Goal: Task Accomplishment & Management: Manage account settings

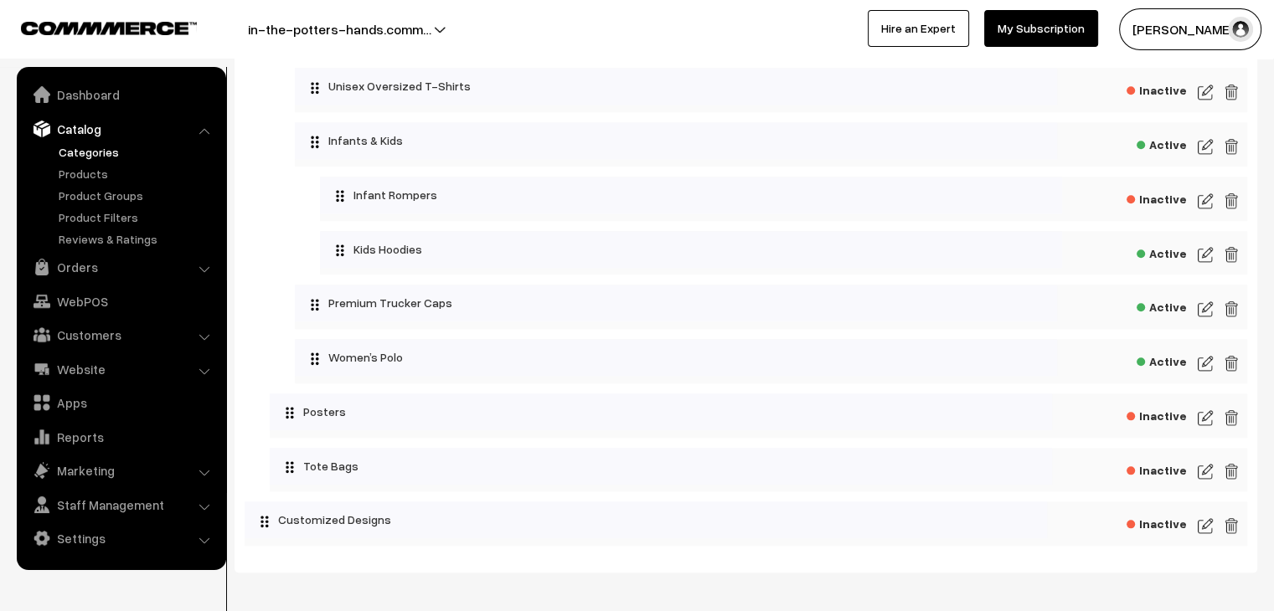
scroll to position [1859, 0]
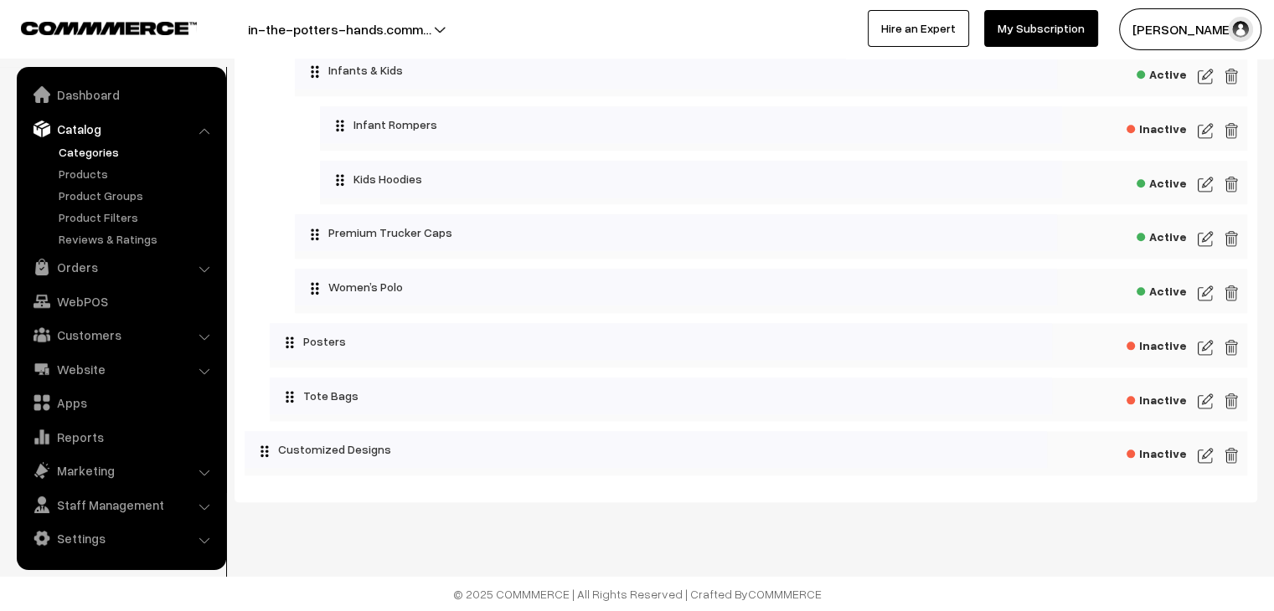
click at [1205, 349] on img at bounding box center [1204, 347] width 15 height 20
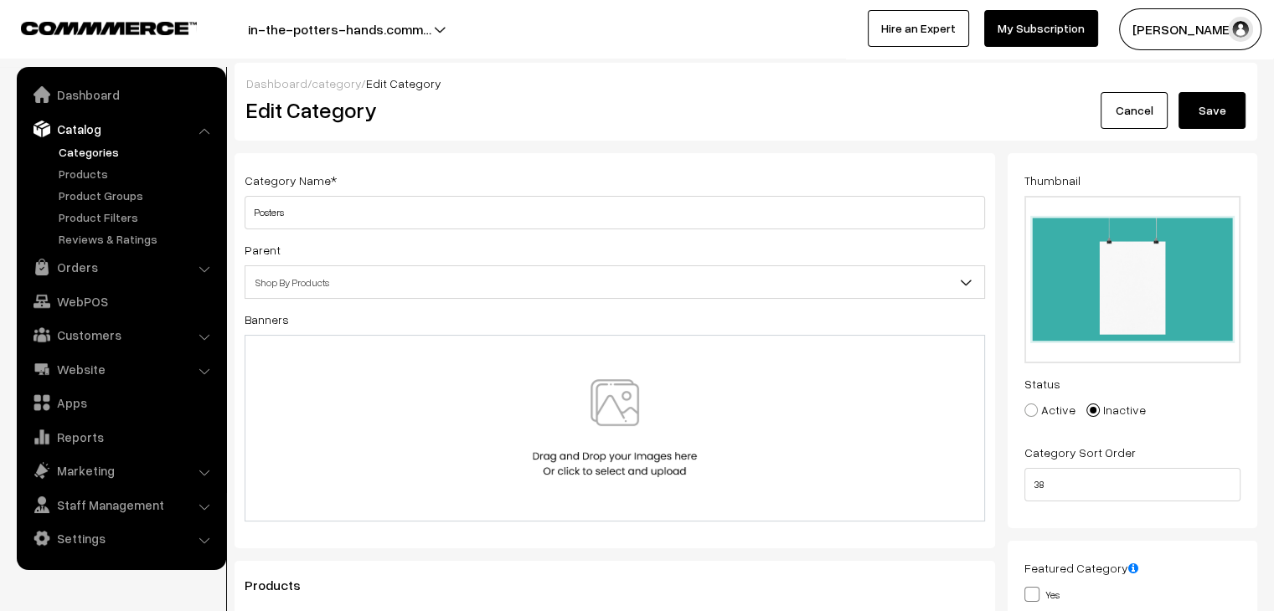
click at [1144, 113] on link "Cancel" at bounding box center [1133, 110] width 67 height 37
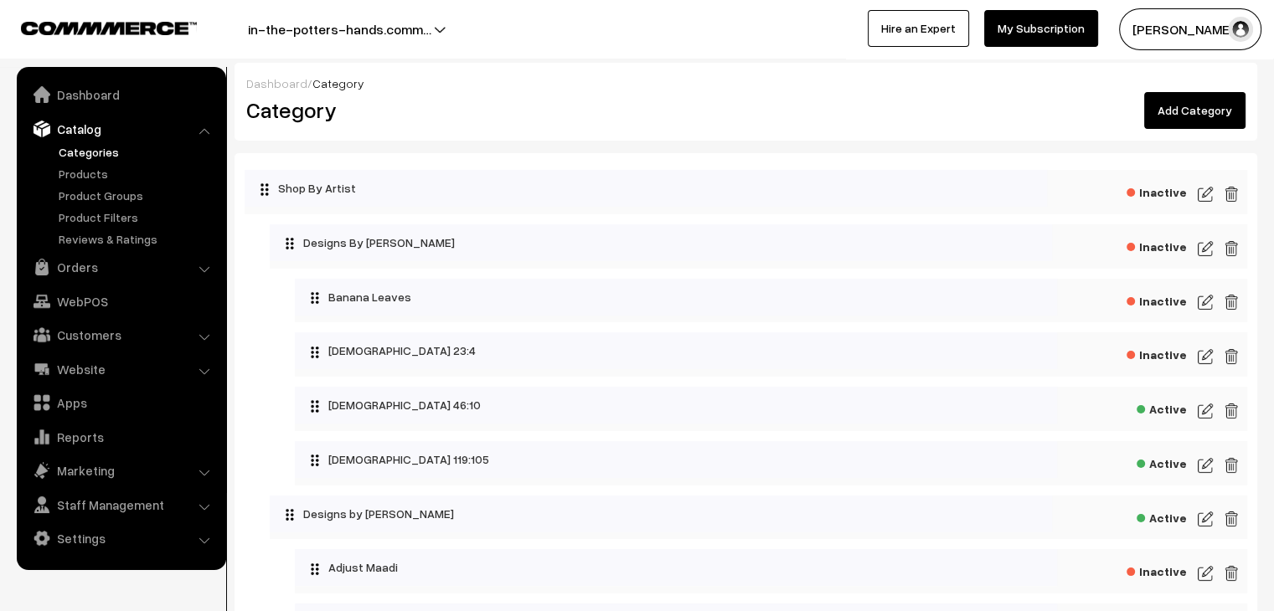
click at [1207, 112] on link "Add Category" at bounding box center [1194, 110] width 101 height 37
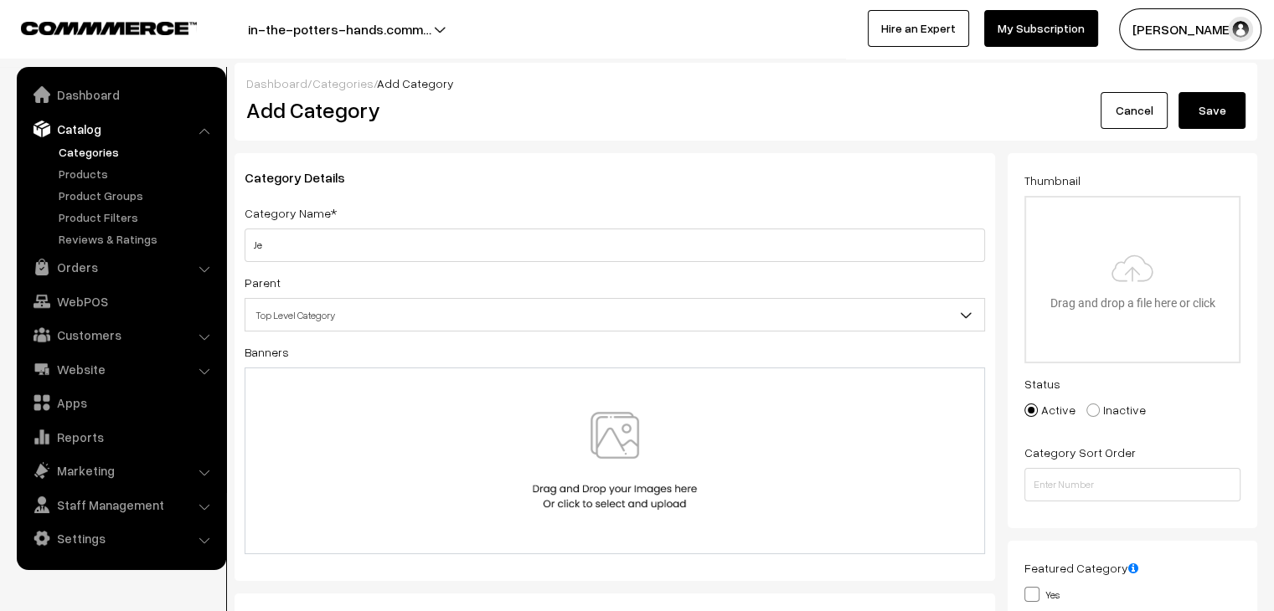
type input "J"
type input "Jehova Jireh"s Diner"
click at [727, 322] on span "Top Level Category" at bounding box center [614, 315] width 738 height 29
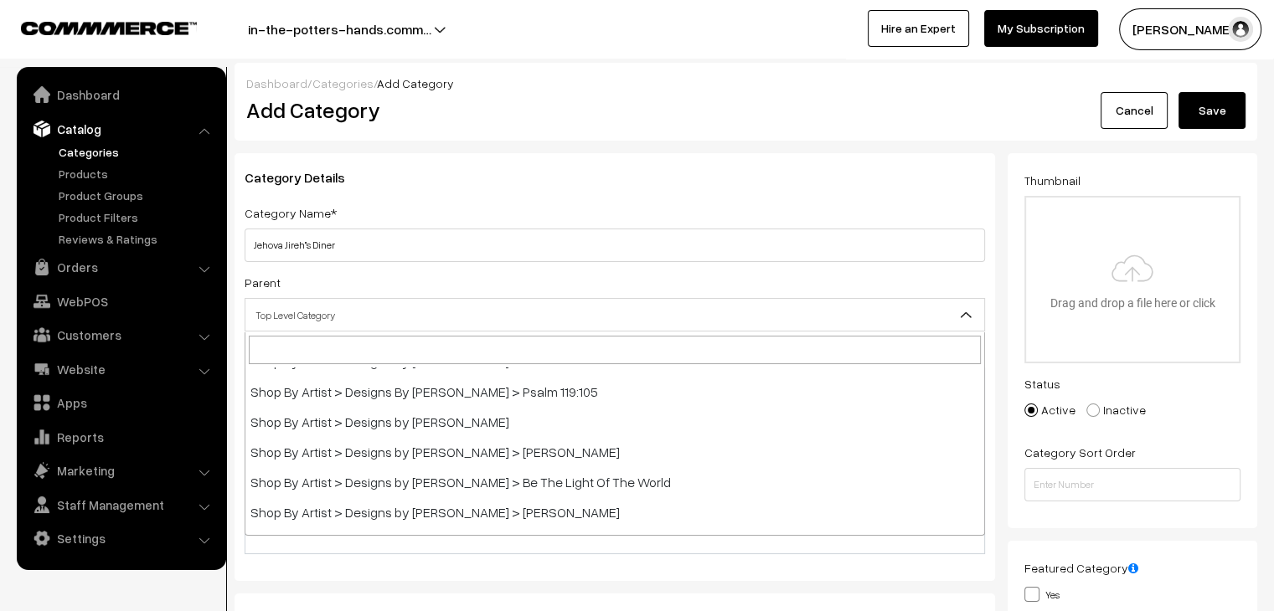
scroll to position [167, 0]
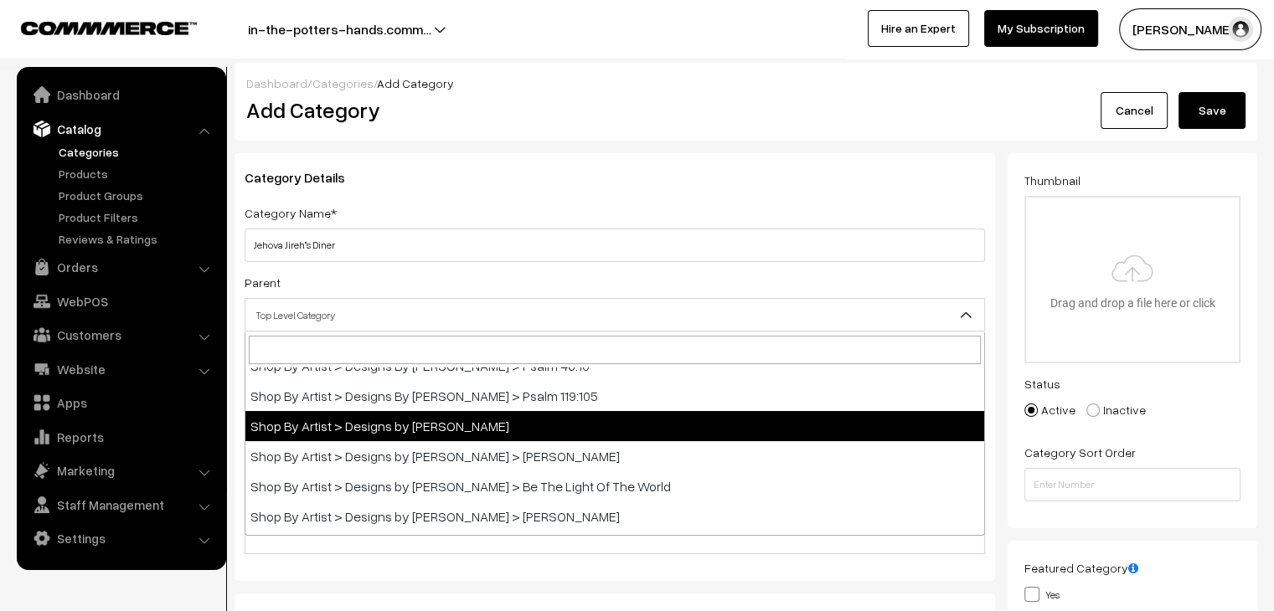
select select "14"
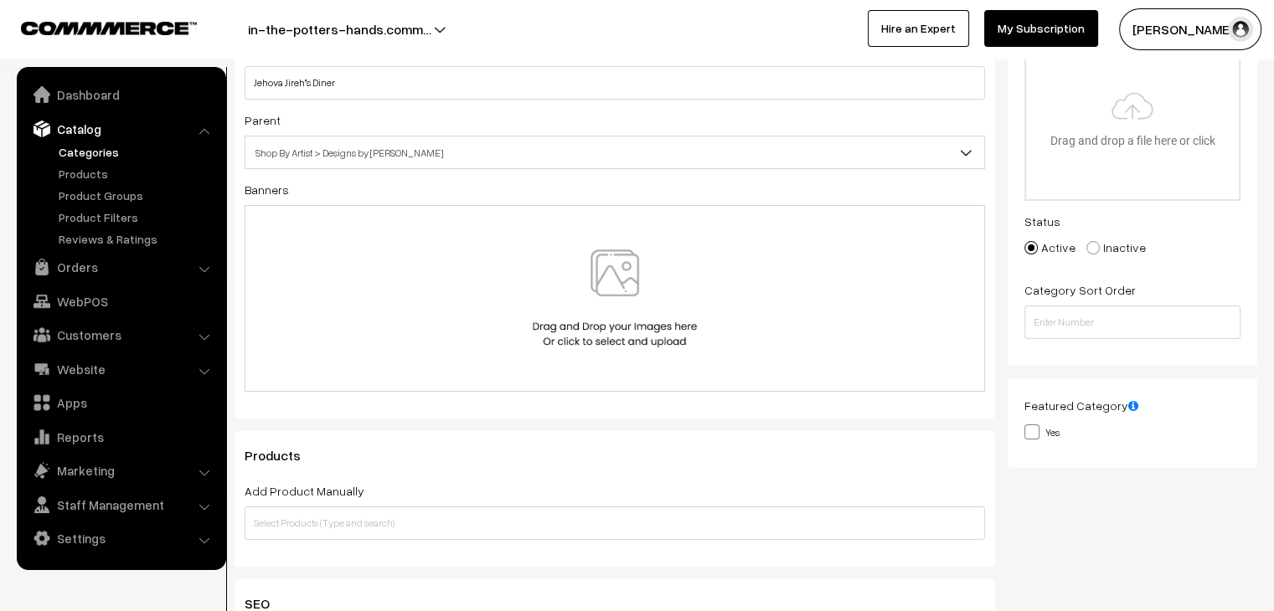
scroll to position [335, 0]
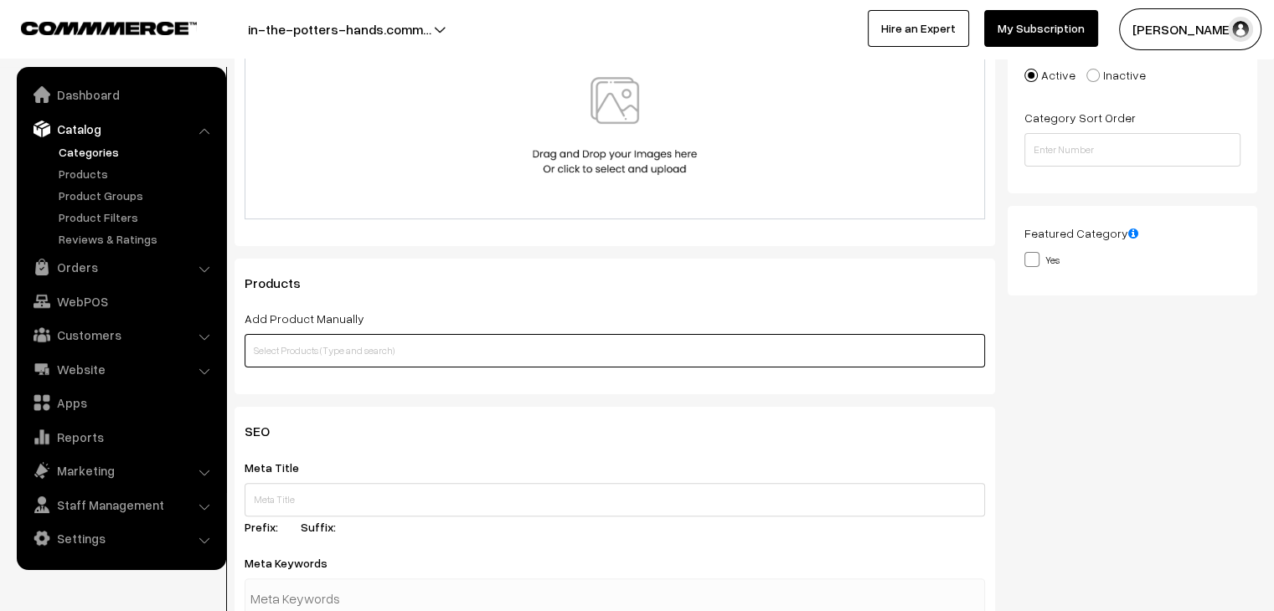
click at [653, 341] on input "text" at bounding box center [614, 350] width 740 height 33
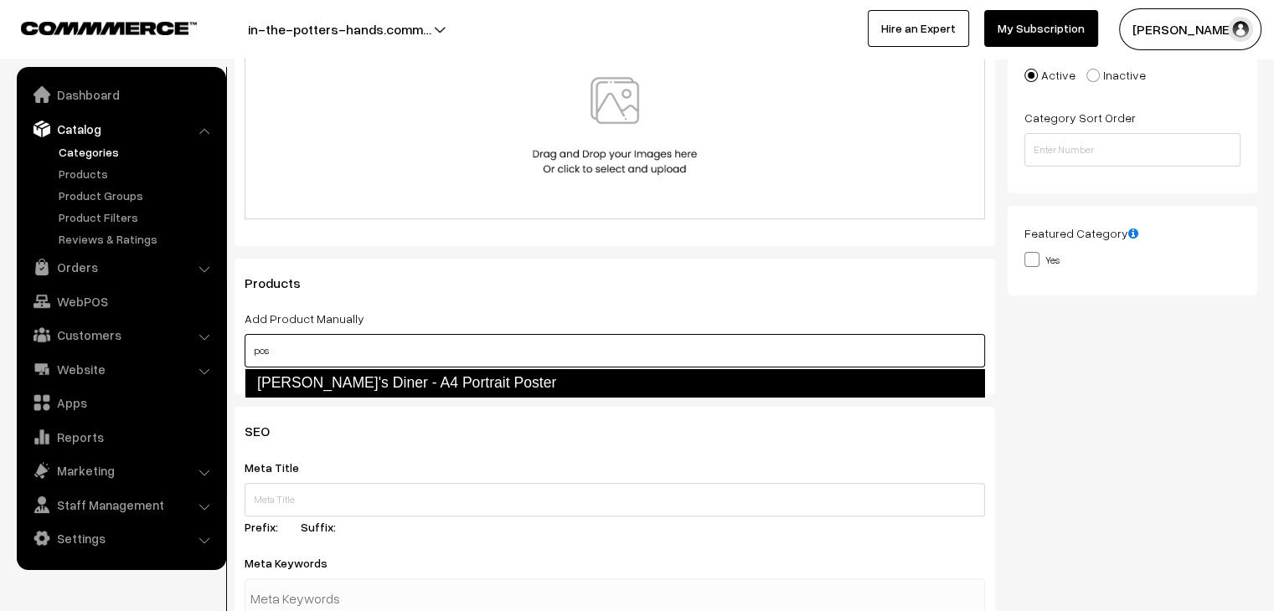
click at [613, 380] on link "Jehova Jireh's Diner - A4 Portrait Poster" at bounding box center [614, 382] width 740 height 28
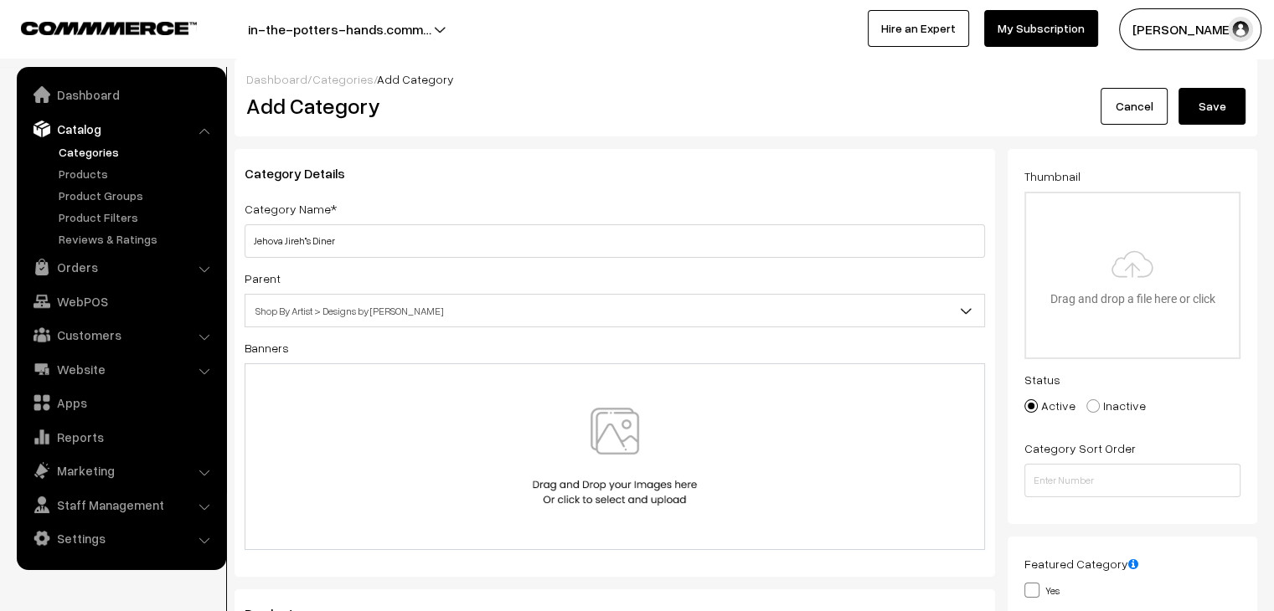
scroll to position [0, 0]
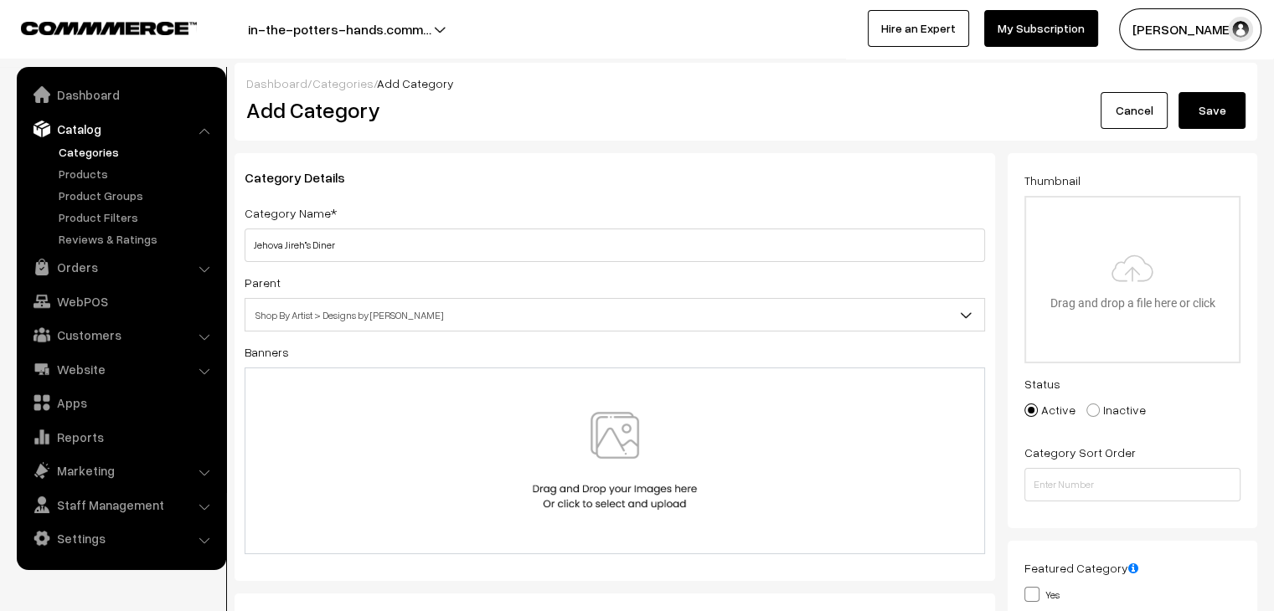
type input "pos"
click at [1231, 299] on input "file" at bounding box center [1132, 280] width 213 height 164
type input "C:\fakepath\Jehova's Diner.png"
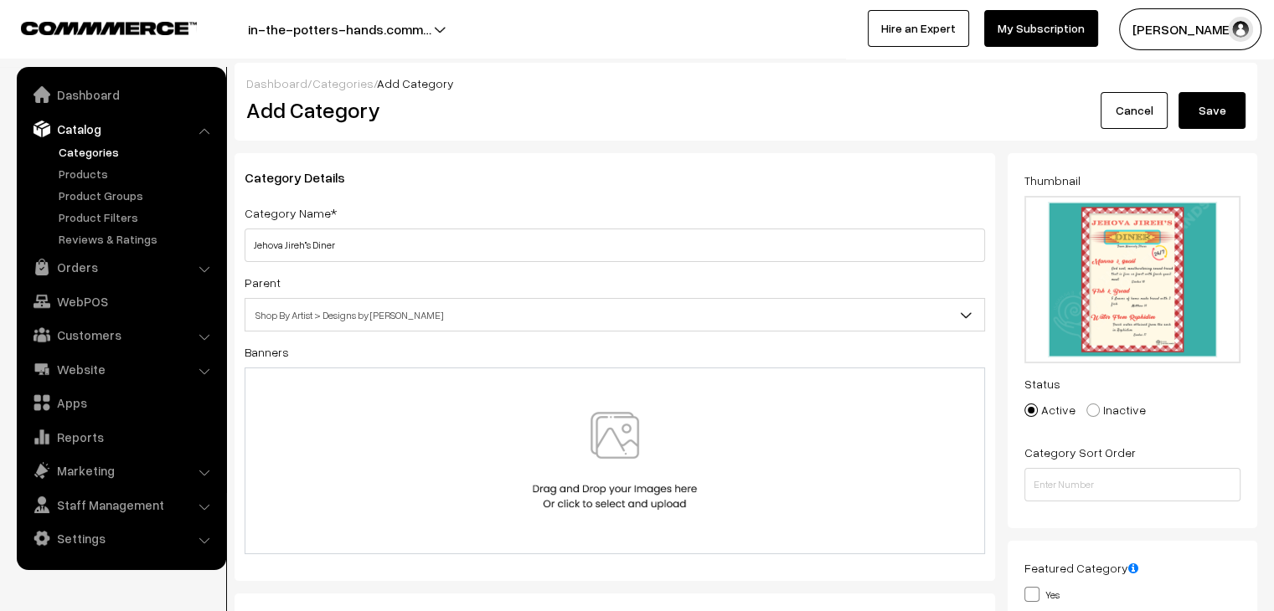
click at [1240, 116] on button "Save" at bounding box center [1211, 110] width 67 height 37
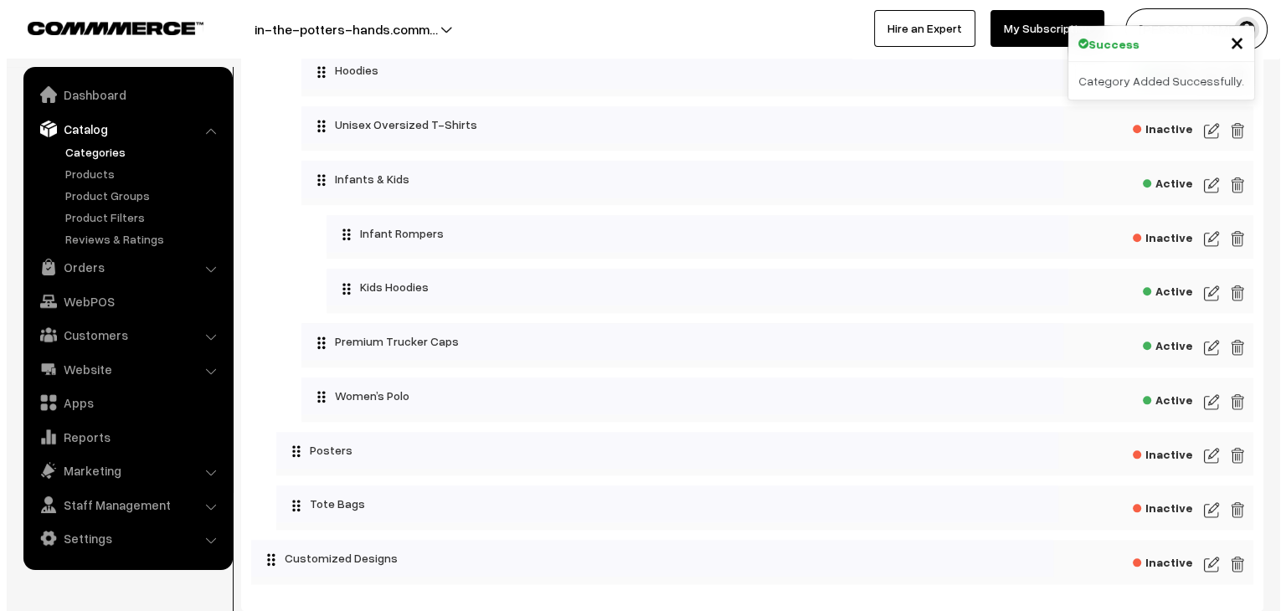
scroll to position [1842, 0]
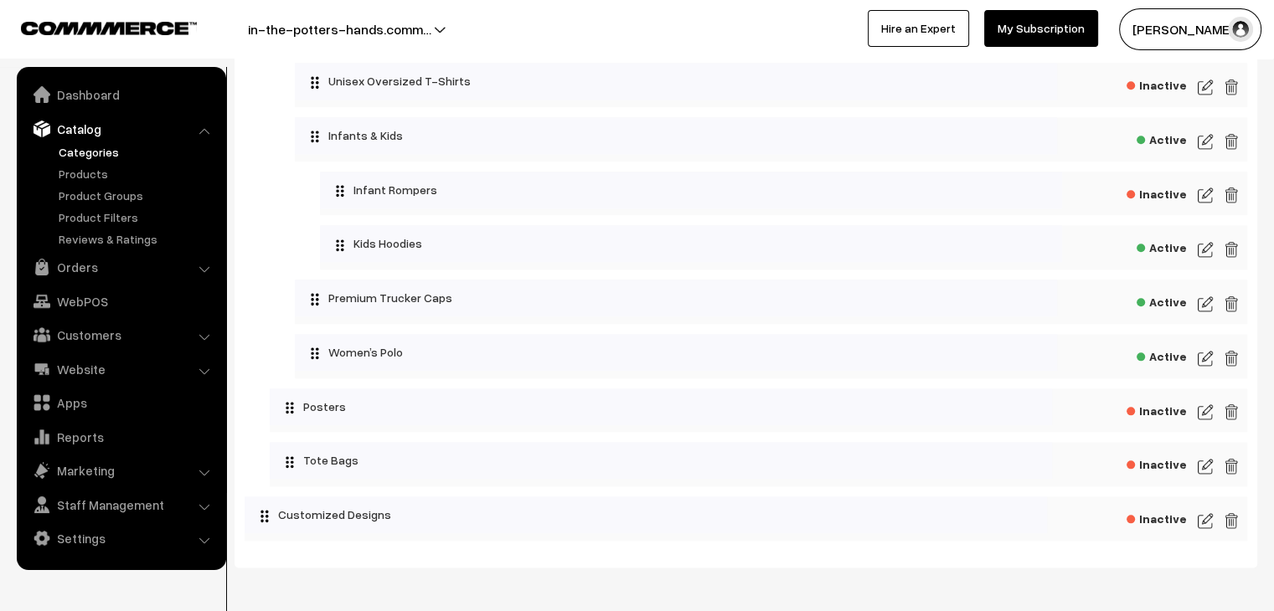
click at [1169, 414] on span "Inactive" at bounding box center [1156, 409] width 60 height 21
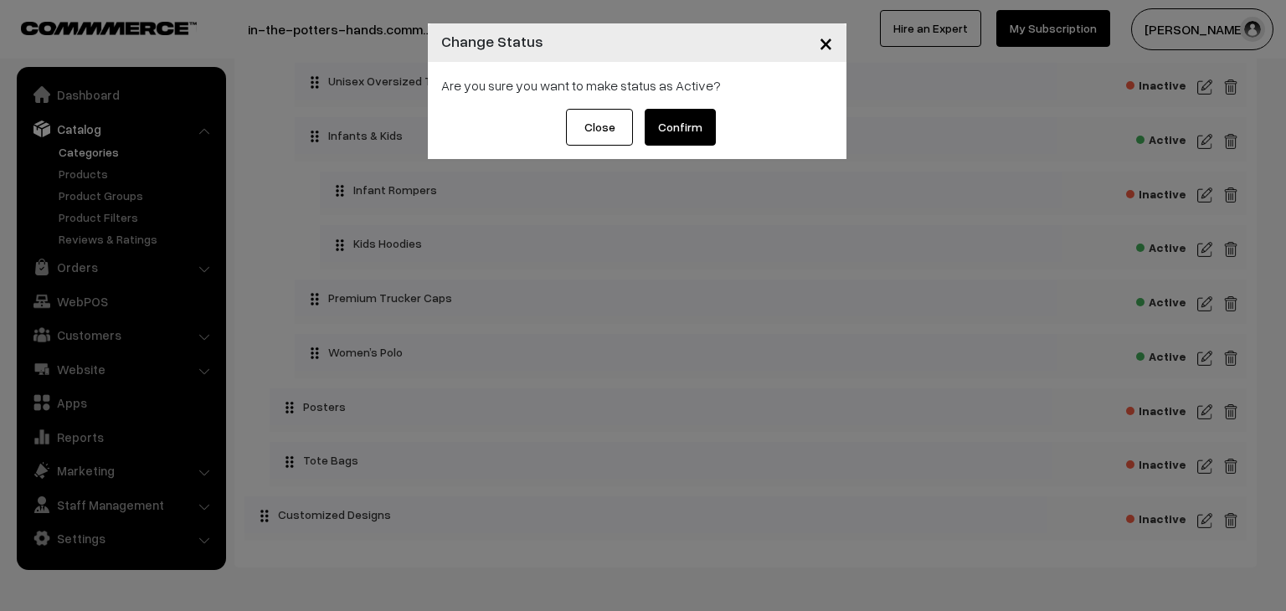
click at [687, 122] on button "Confirm" at bounding box center [680, 127] width 71 height 37
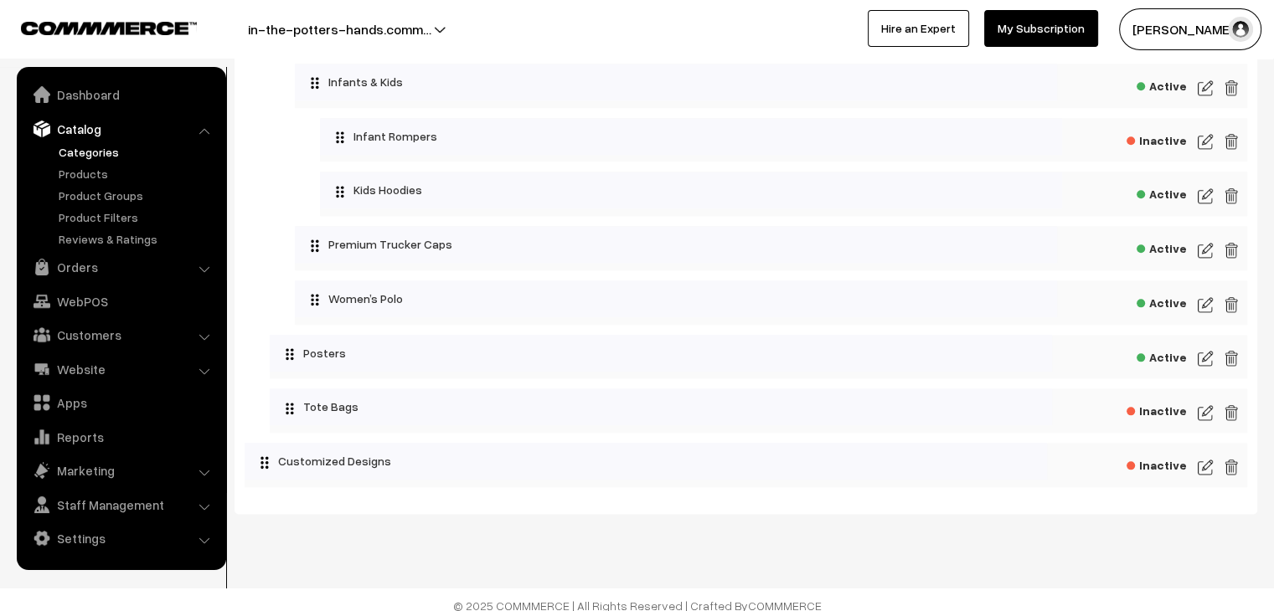
scroll to position [1913, 0]
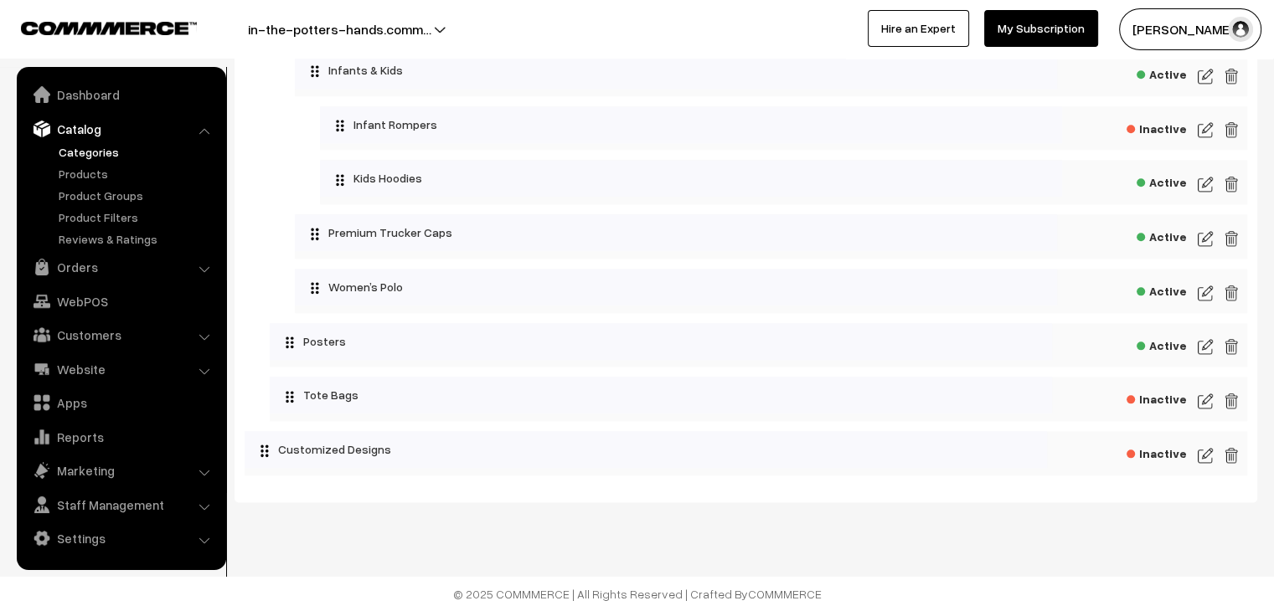
click at [1209, 349] on img at bounding box center [1204, 347] width 15 height 20
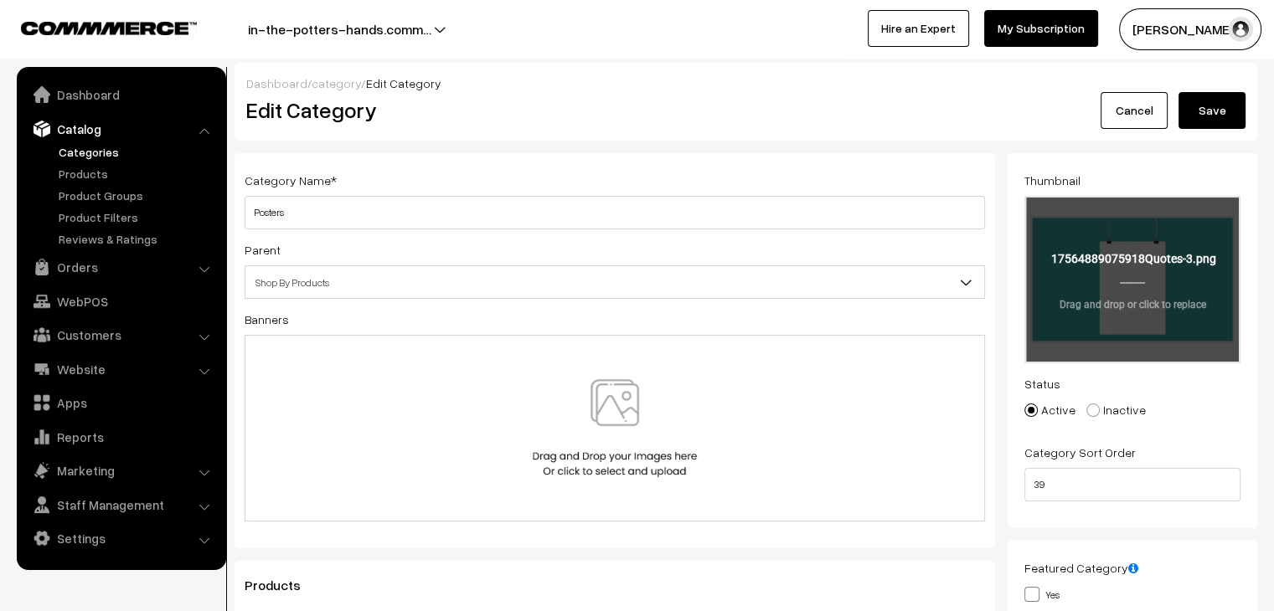
click at [1063, 280] on input "file" at bounding box center [1132, 280] width 213 height 164
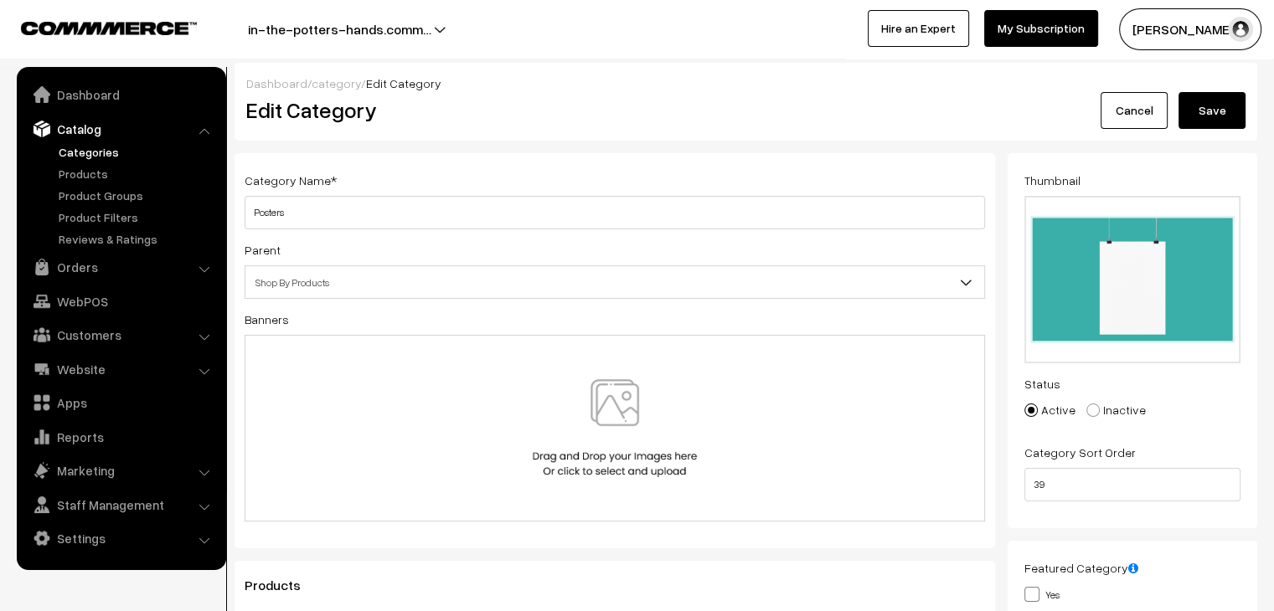
click at [1132, 111] on link "Cancel" at bounding box center [1133, 110] width 67 height 37
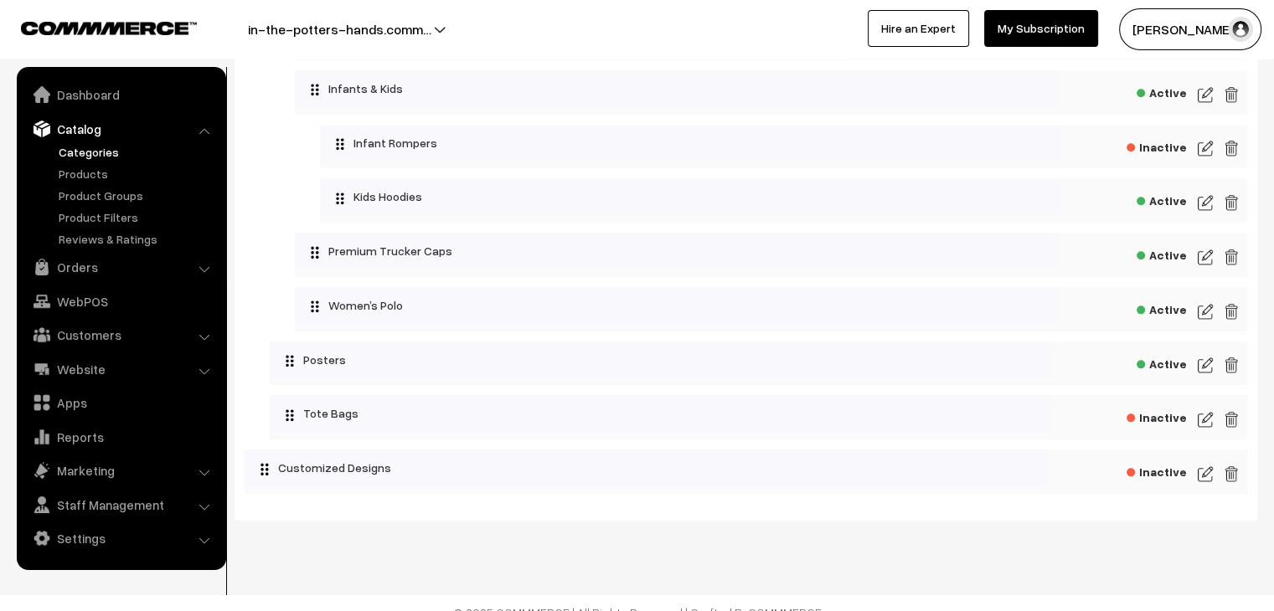
scroll to position [1913, 0]
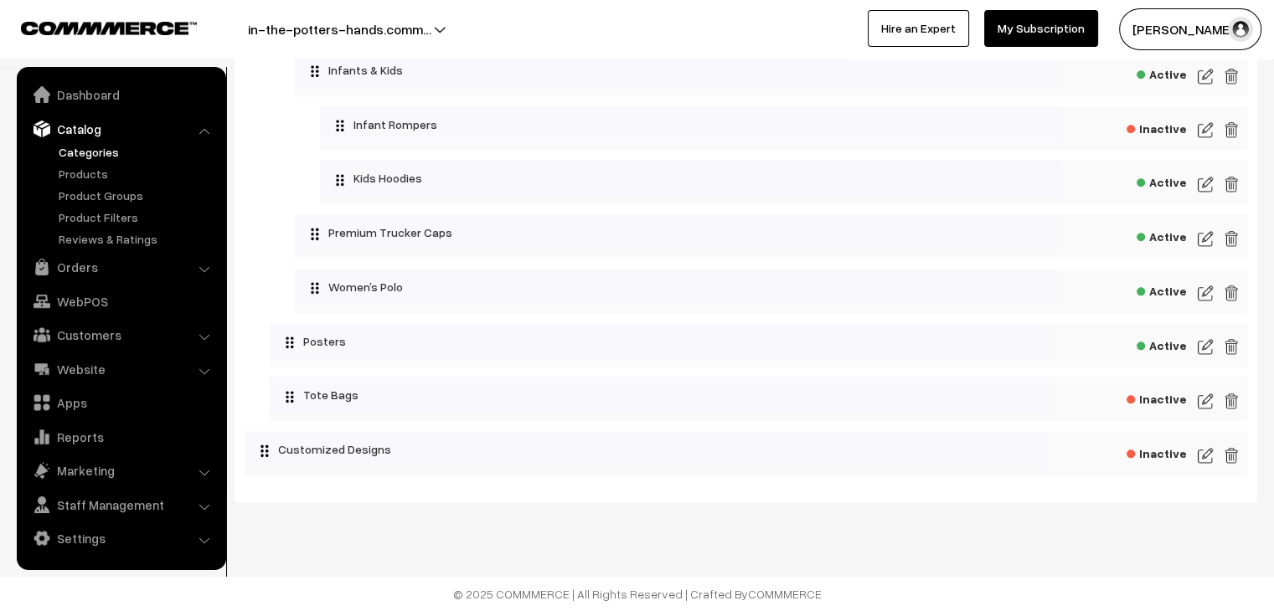
click at [1200, 350] on img at bounding box center [1204, 347] width 15 height 20
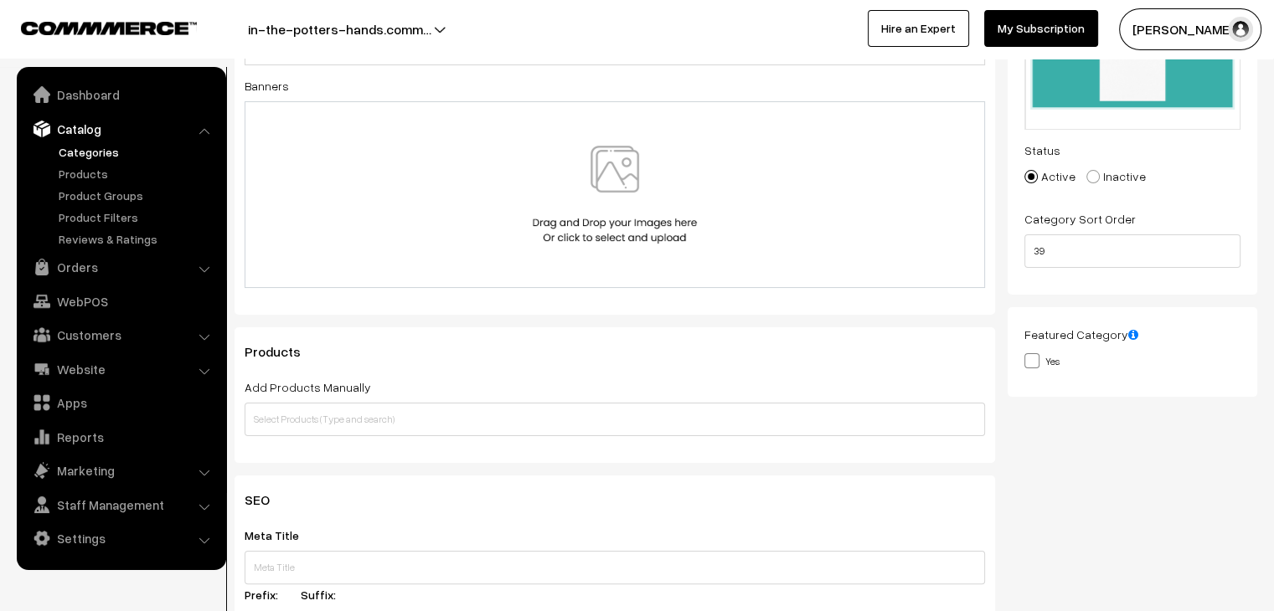
scroll to position [251, 0]
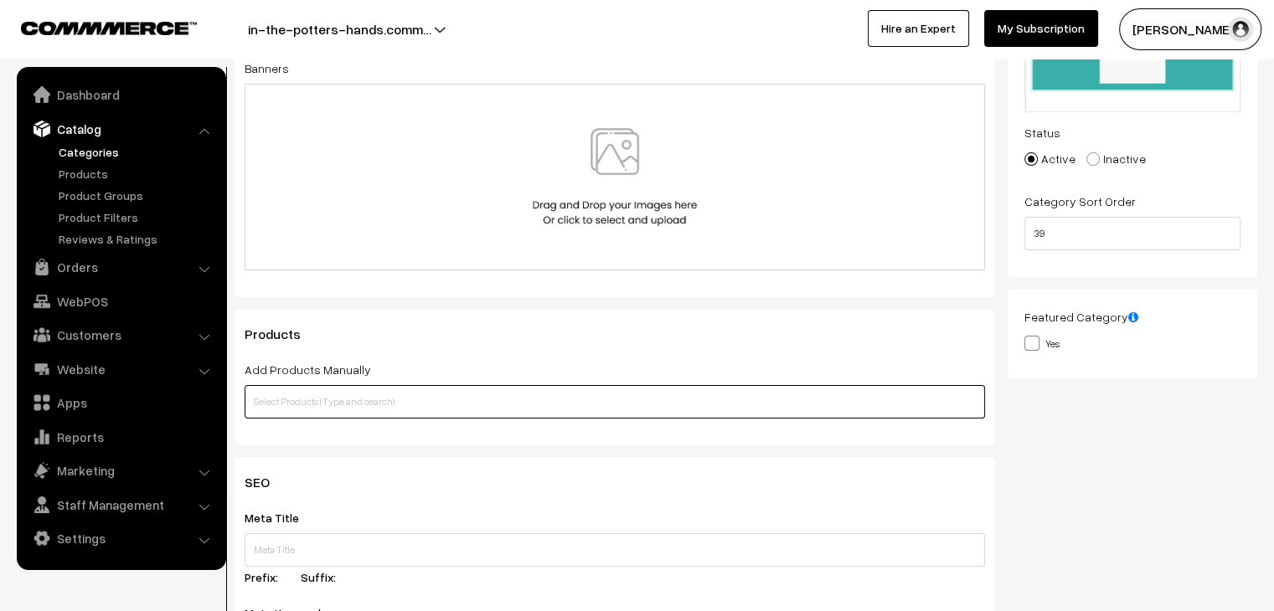
click at [394, 391] on input "text" at bounding box center [614, 401] width 740 height 33
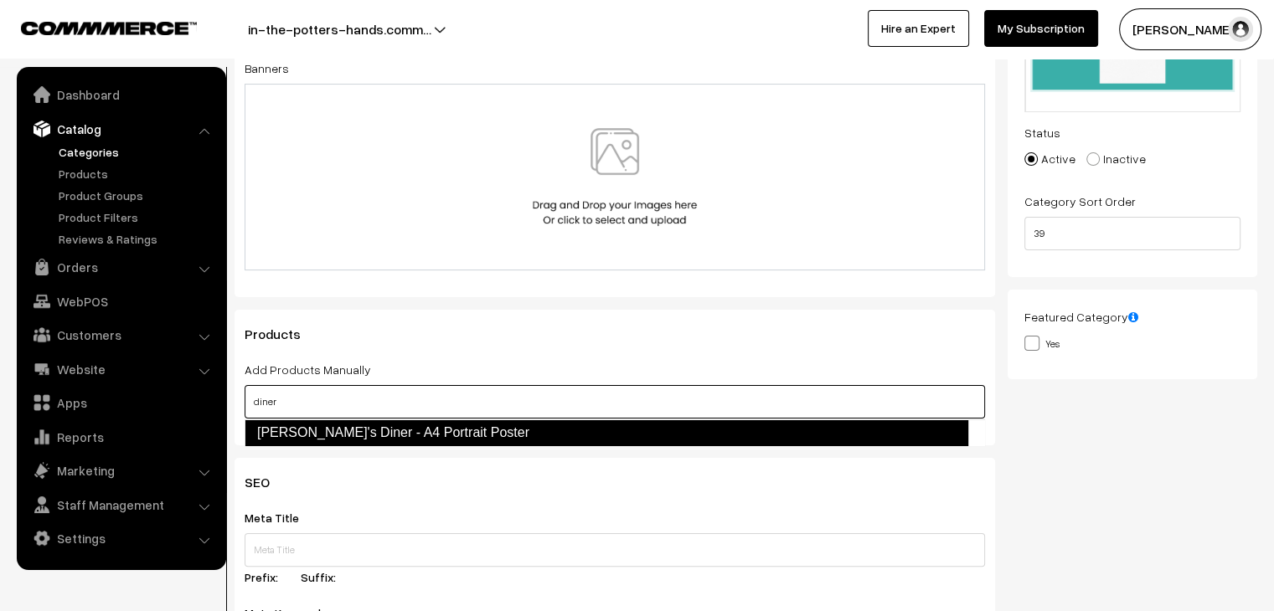
click at [392, 433] on link "[PERSON_NAME]'s Diner - A4 Portrait Poster" at bounding box center [605, 432] width 723 height 27
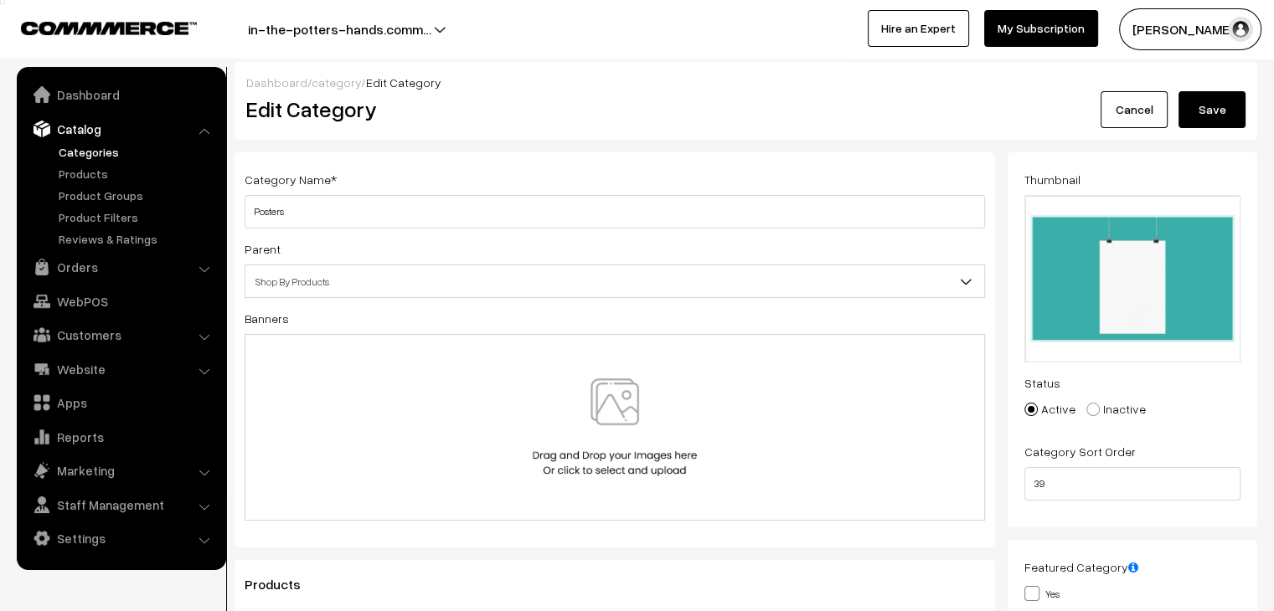
scroll to position [0, 0]
type input "diner"
click at [1206, 105] on button "Save" at bounding box center [1211, 110] width 67 height 37
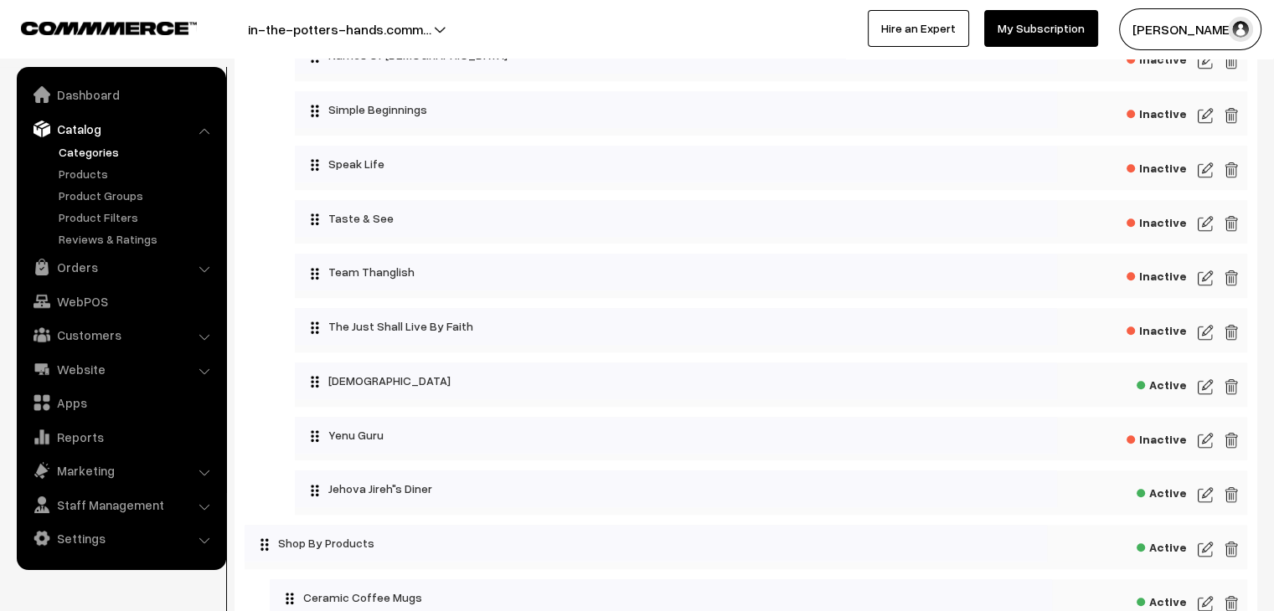
scroll to position [1172, 0]
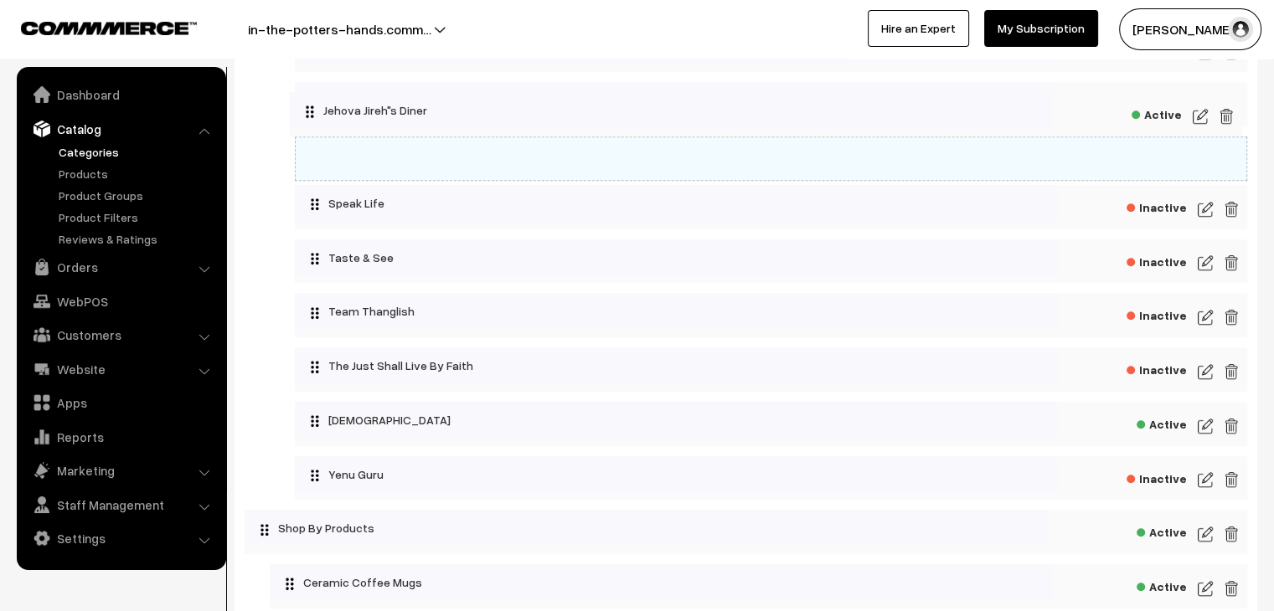
drag, startPoint x: 320, startPoint y: 483, endPoint x: 636, endPoint y: 533, distance: 320.5
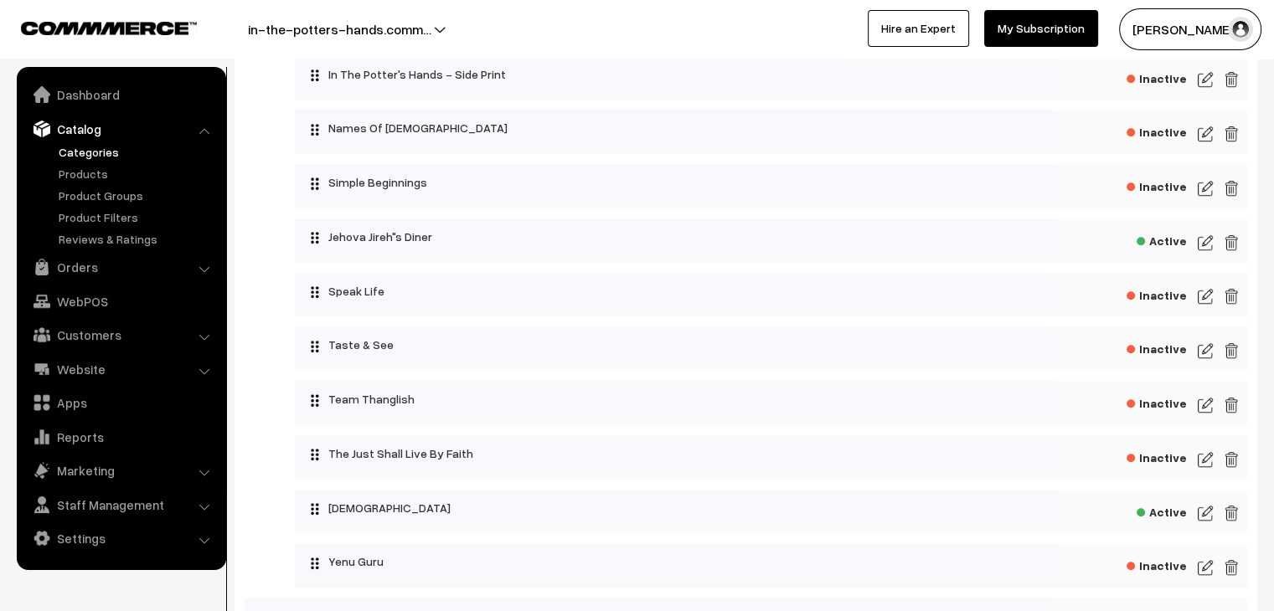
scroll to position [921, 0]
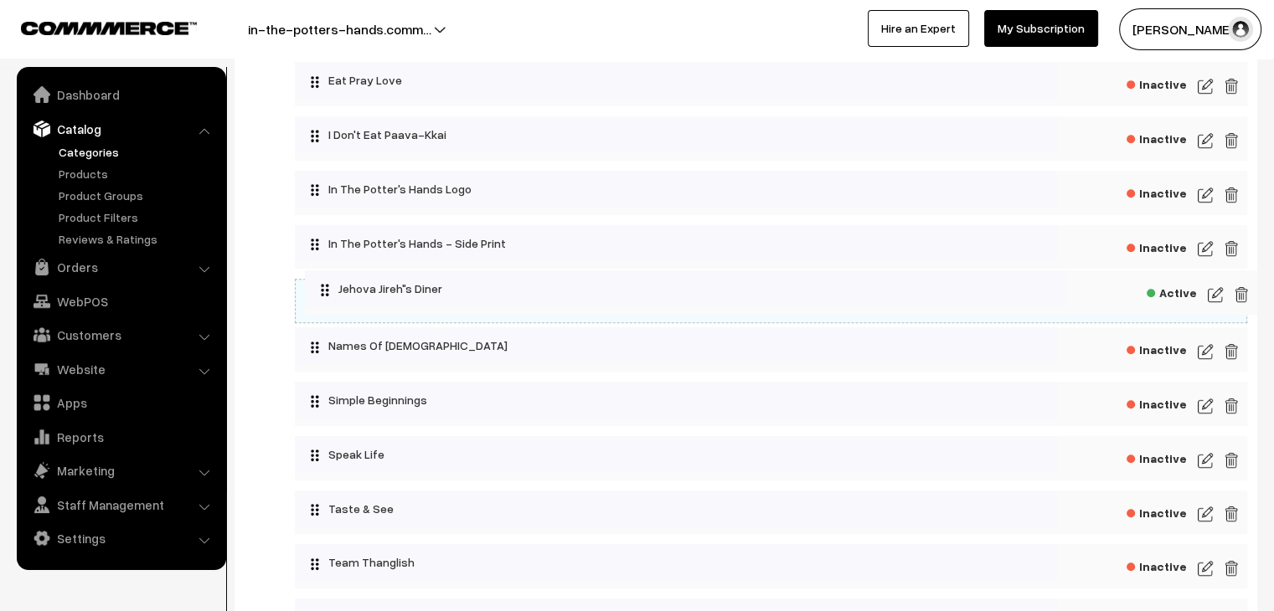
drag, startPoint x: 319, startPoint y: 412, endPoint x: 315, endPoint y: 279, distance: 133.2
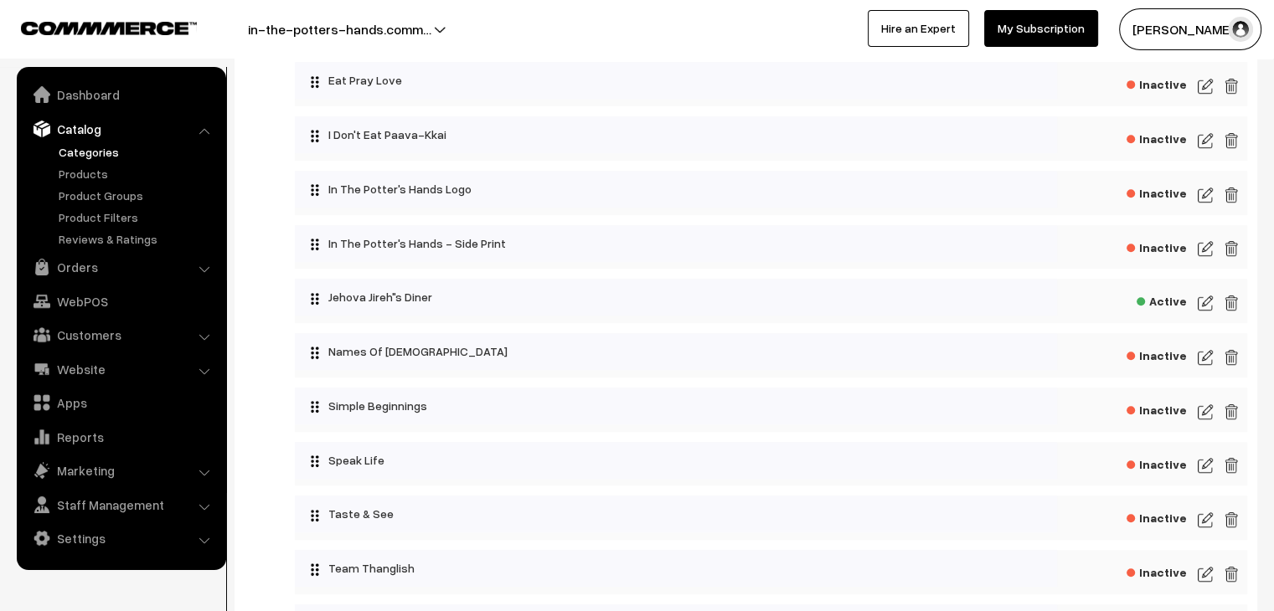
click at [1206, 313] on img at bounding box center [1204, 303] width 15 height 20
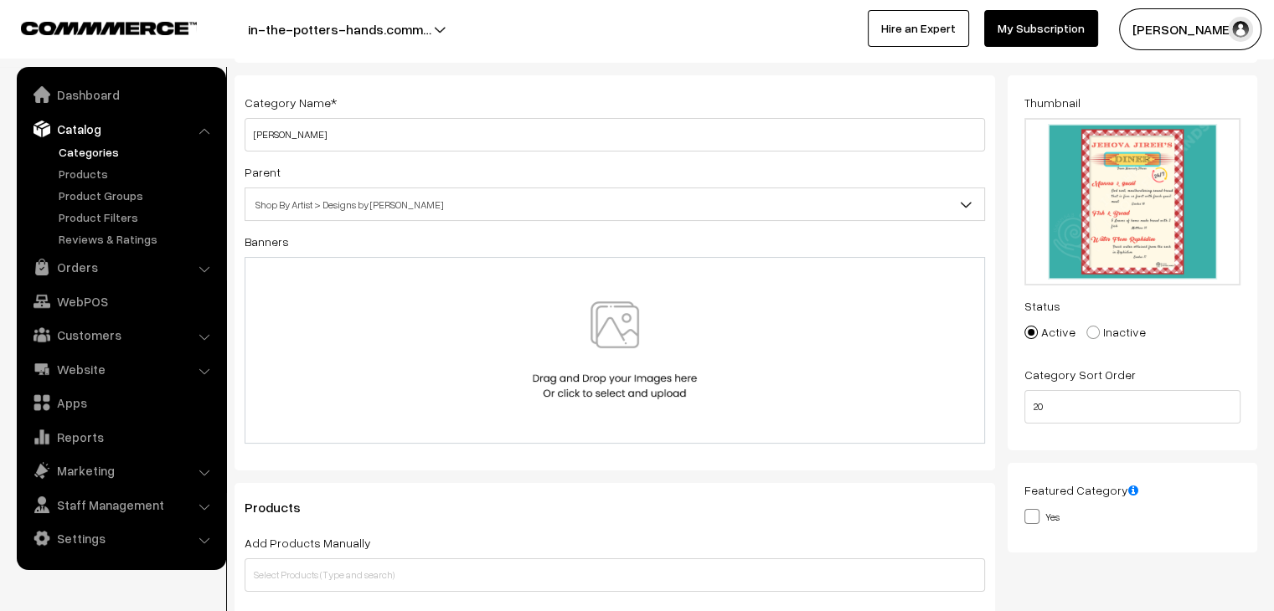
scroll to position [84, 0]
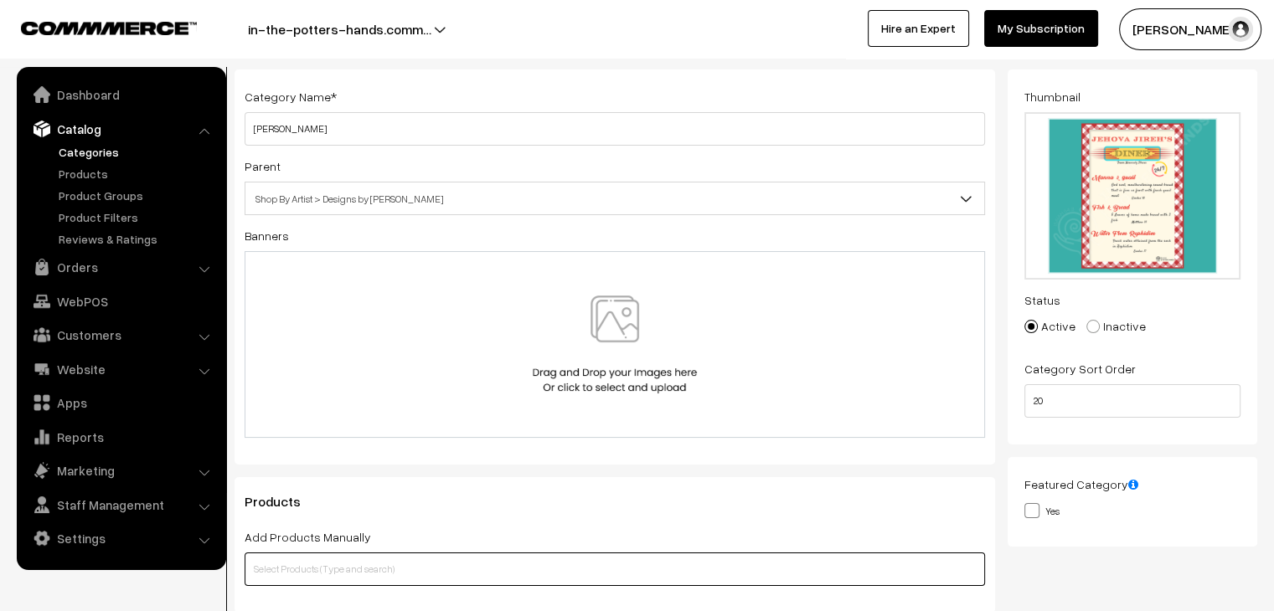
click at [406, 556] on input "text" at bounding box center [614, 569] width 740 height 33
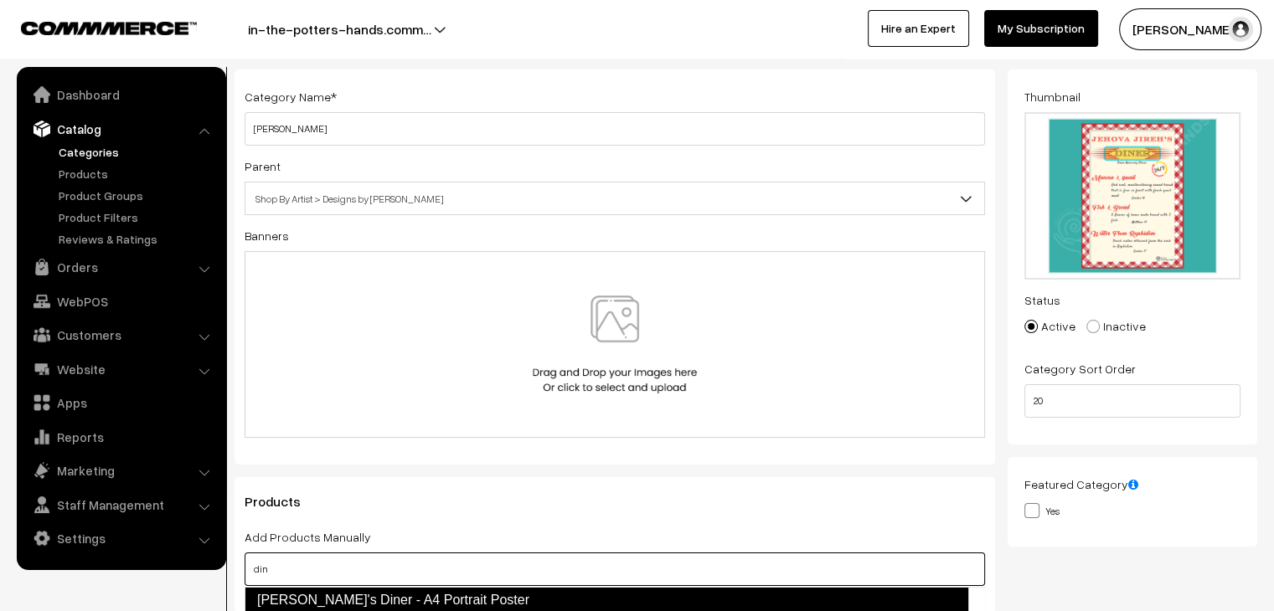
click at [353, 599] on link "[PERSON_NAME]'s Diner - A4 Portrait Poster" at bounding box center [605, 600] width 723 height 27
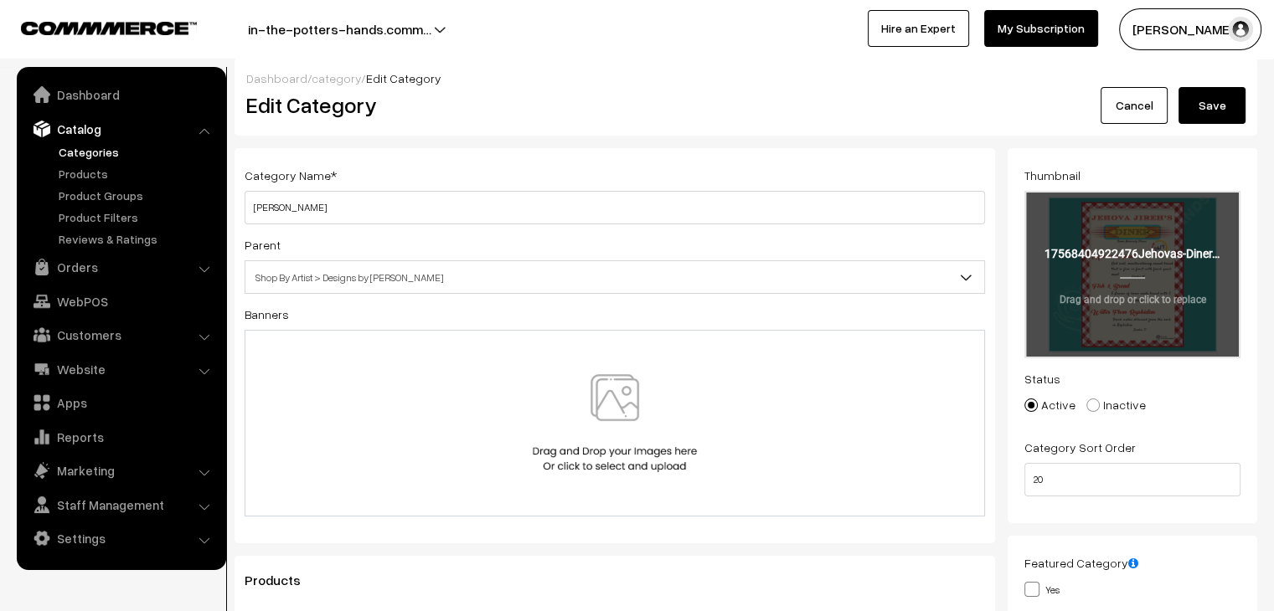
scroll to position [0, 0]
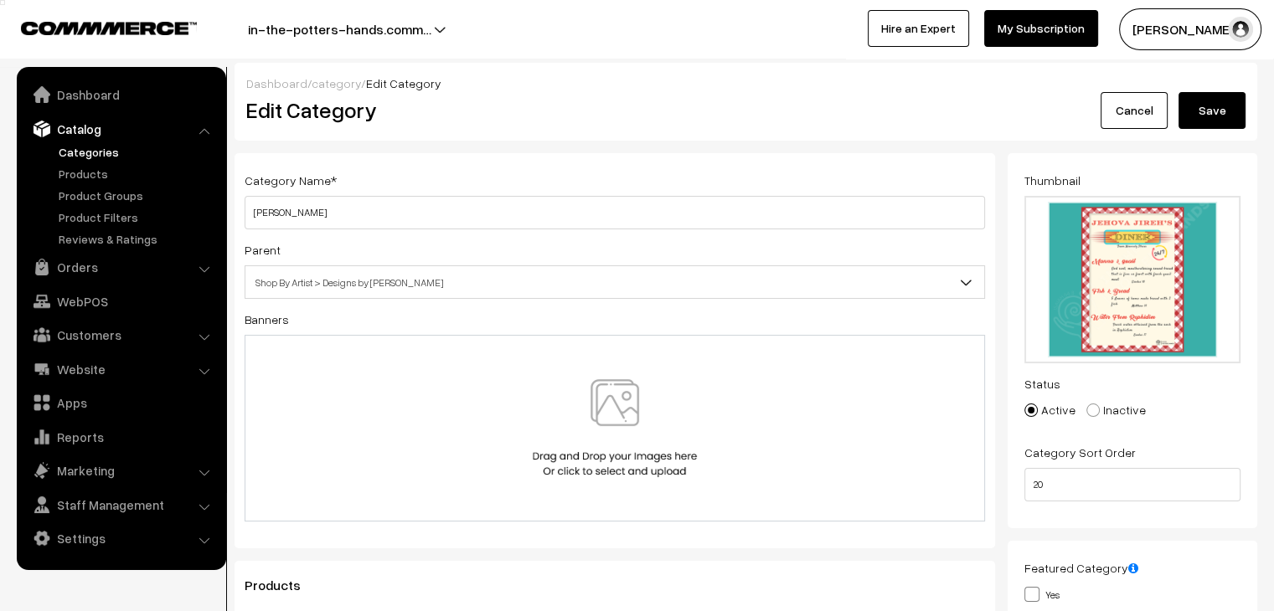
type input "din"
click at [1219, 112] on button "Save" at bounding box center [1211, 110] width 67 height 37
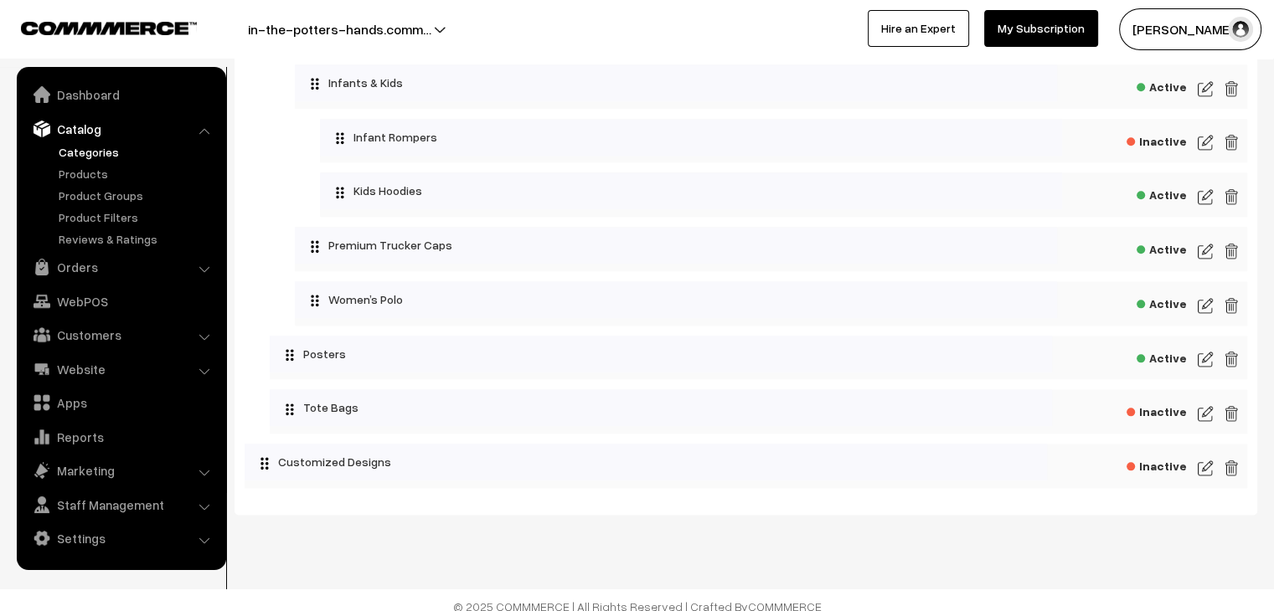
scroll to position [1913, 0]
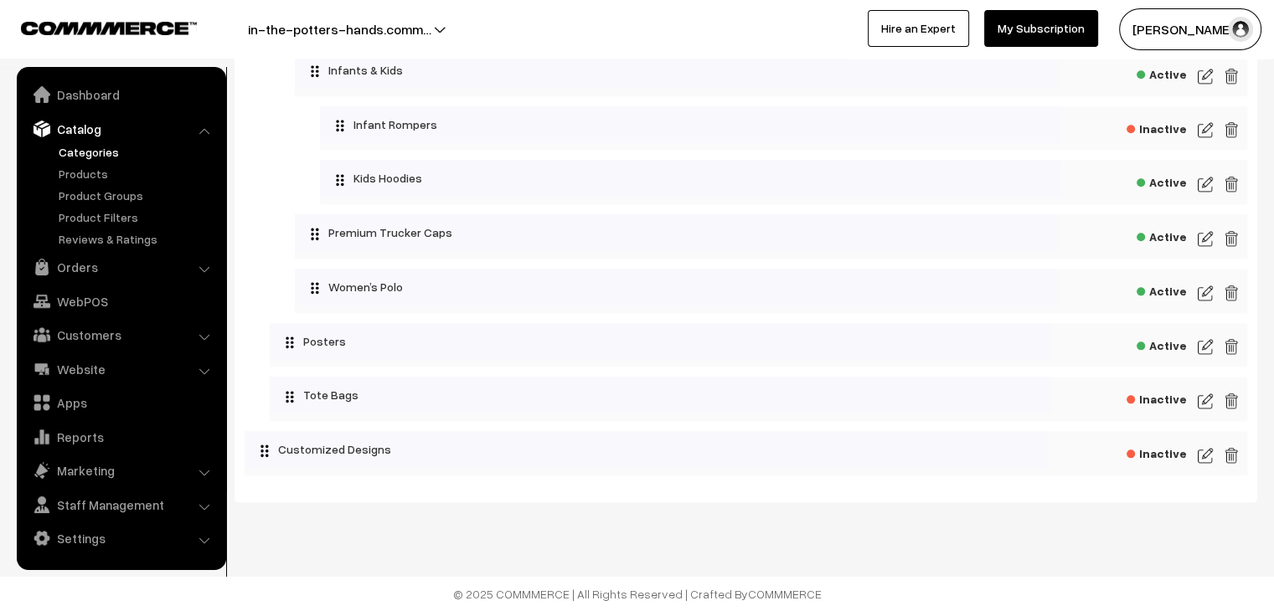
click at [1206, 349] on img at bounding box center [1204, 347] width 15 height 20
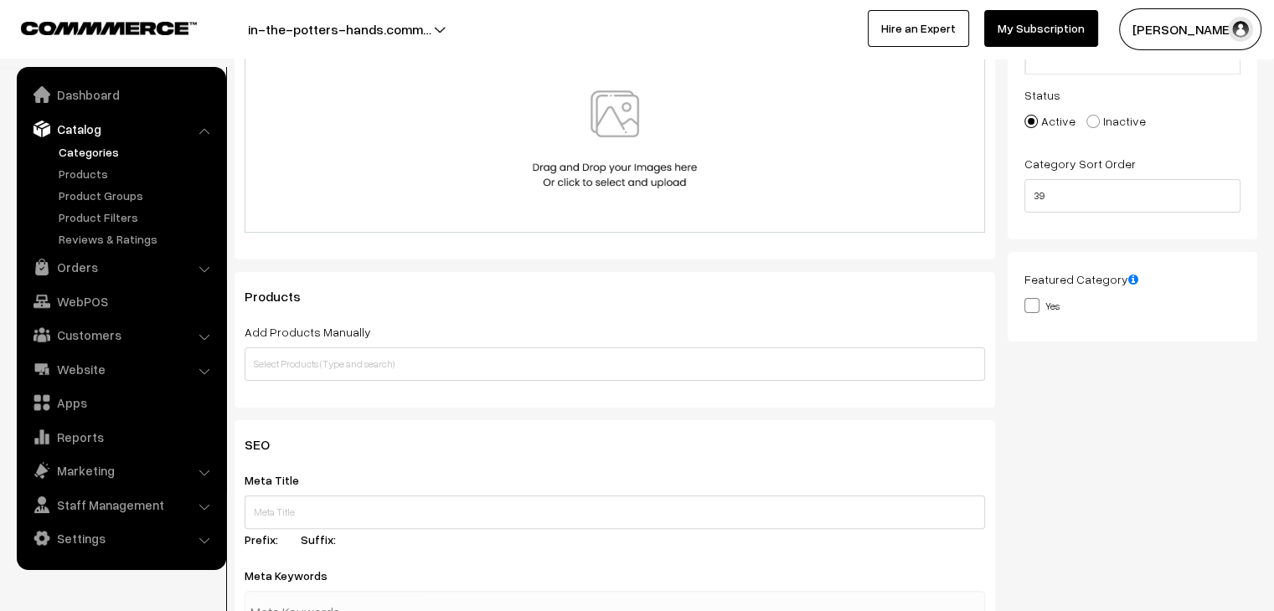
scroll to position [335, 0]
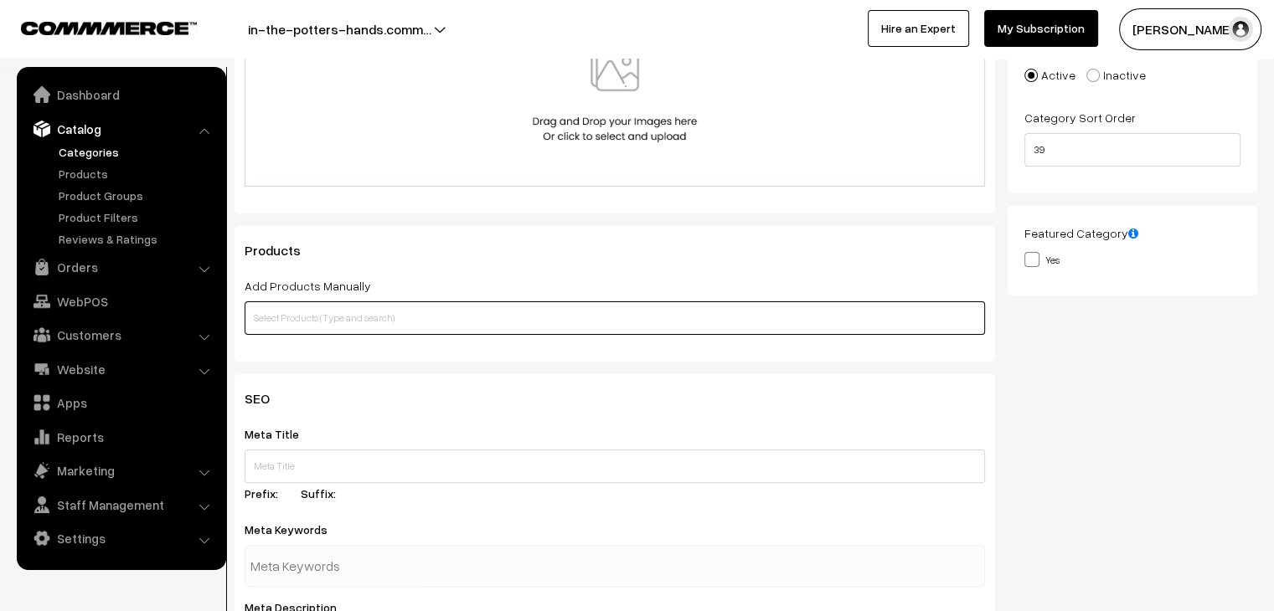
click at [525, 316] on input "text" at bounding box center [614, 317] width 740 height 33
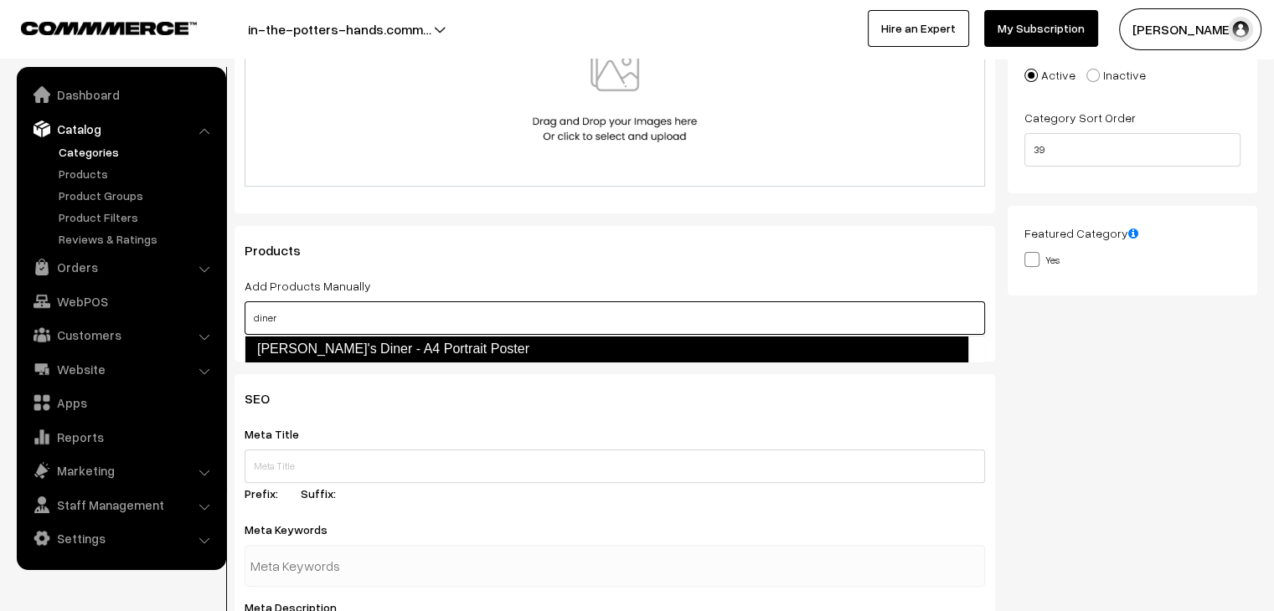
click at [523, 342] on link "[PERSON_NAME]'s Diner - A4 Portrait Poster" at bounding box center [605, 349] width 723 height 27
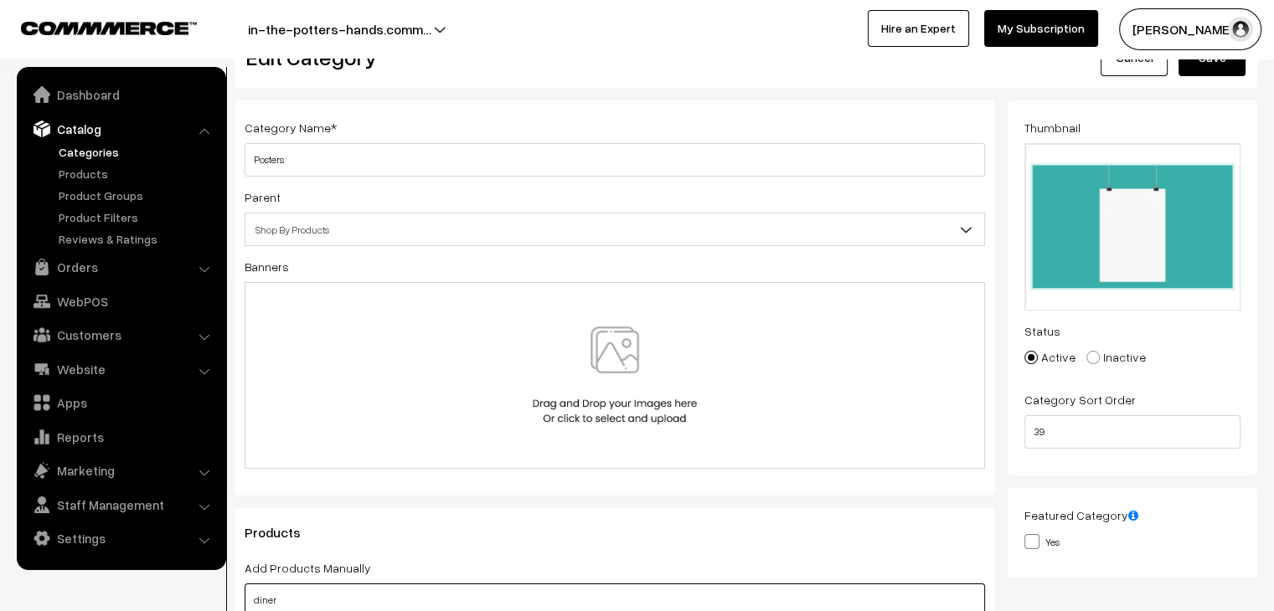
scroll to position [0, 0]
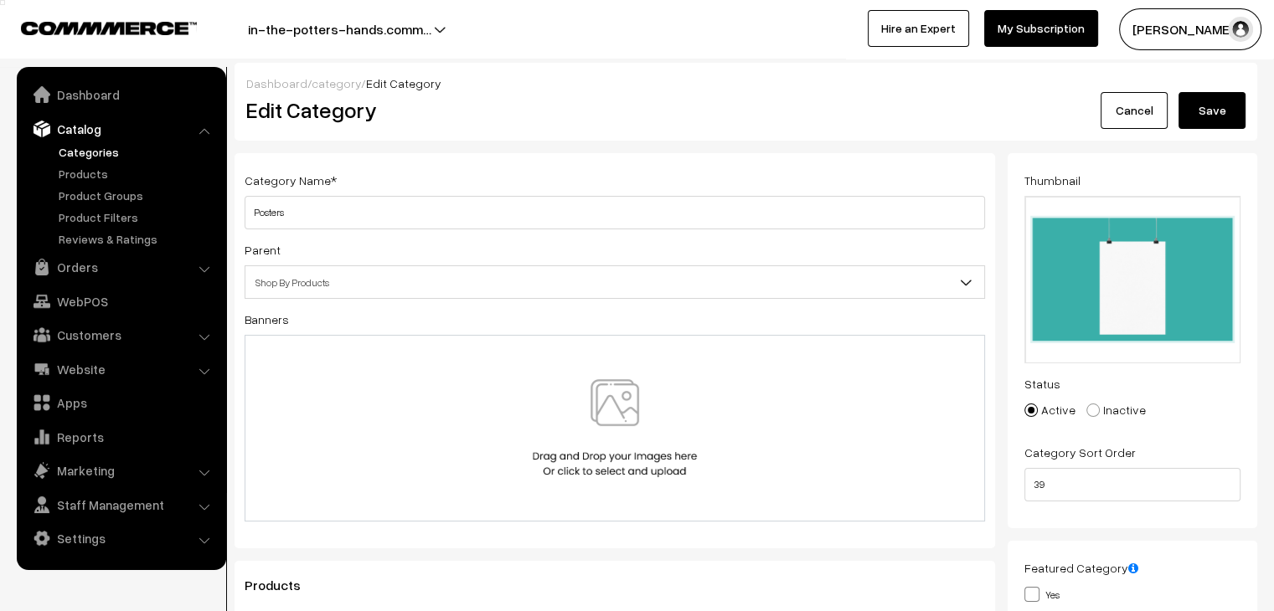
type input "diner"
click at [1212, 119] on button "Save" at bounding box center [1211, 110] width 67 height 37
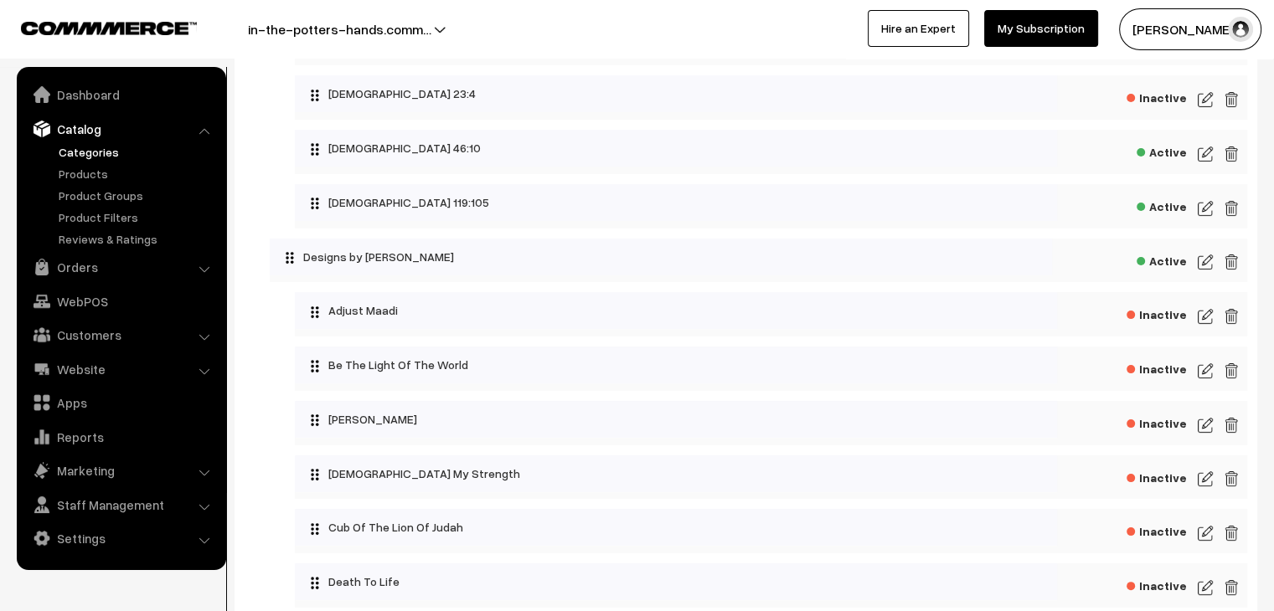
scroll to position [251, 0]
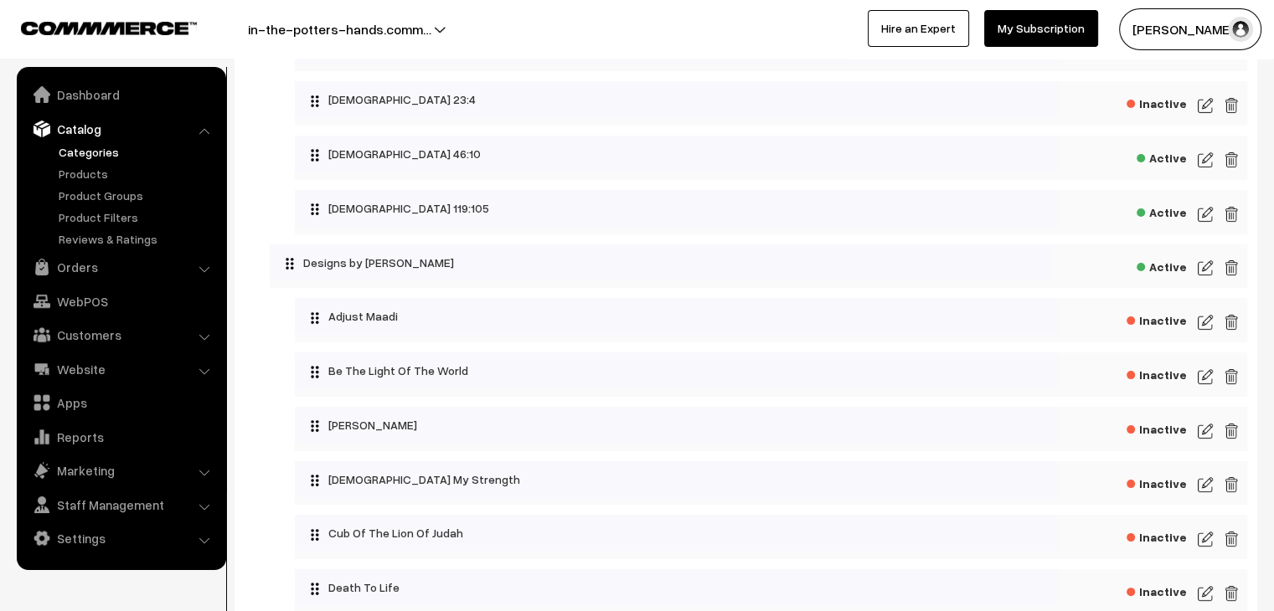
click at [1207, 266] on img at bounding box center [1204, 268] width 15 height 20
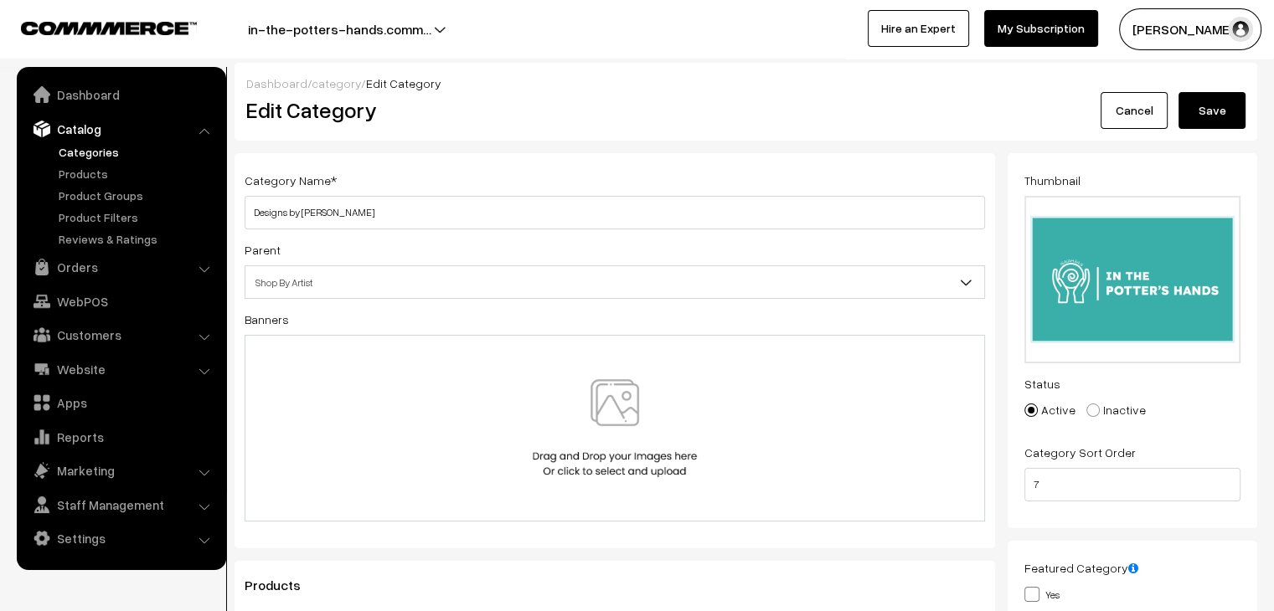
click at [1124, 121] on link "Cancel" at bounding box center [1133, 110] width 67 height 37
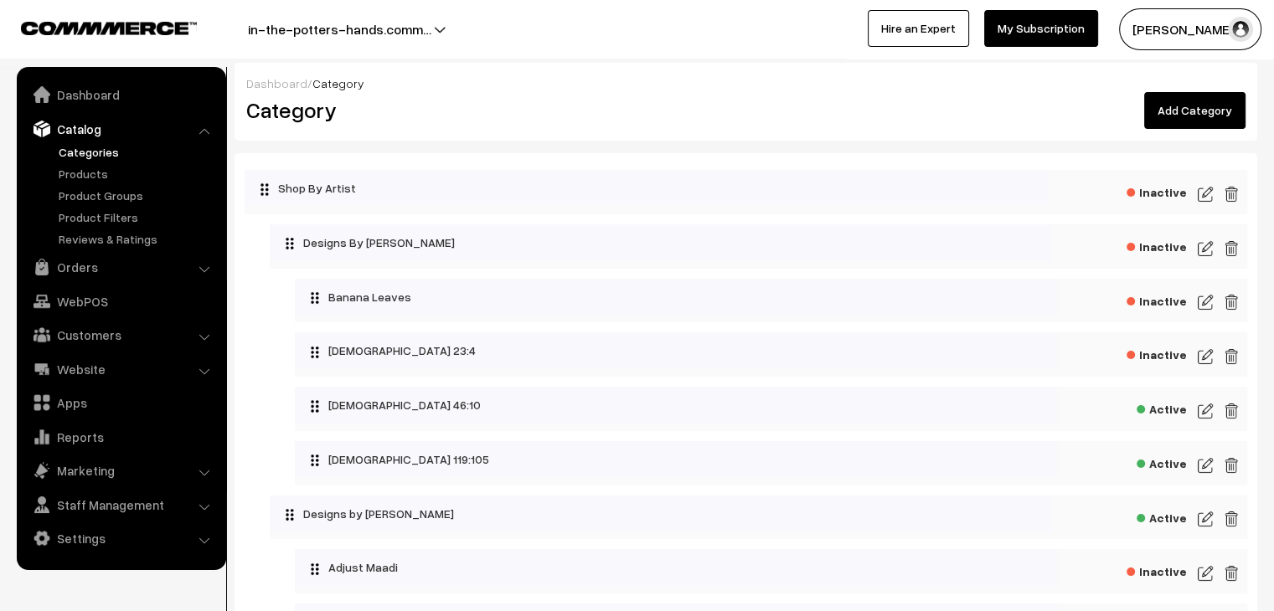
click at [1166, 193] on span "Inactive" at bounding box center [1156, 190] width 60 height 21
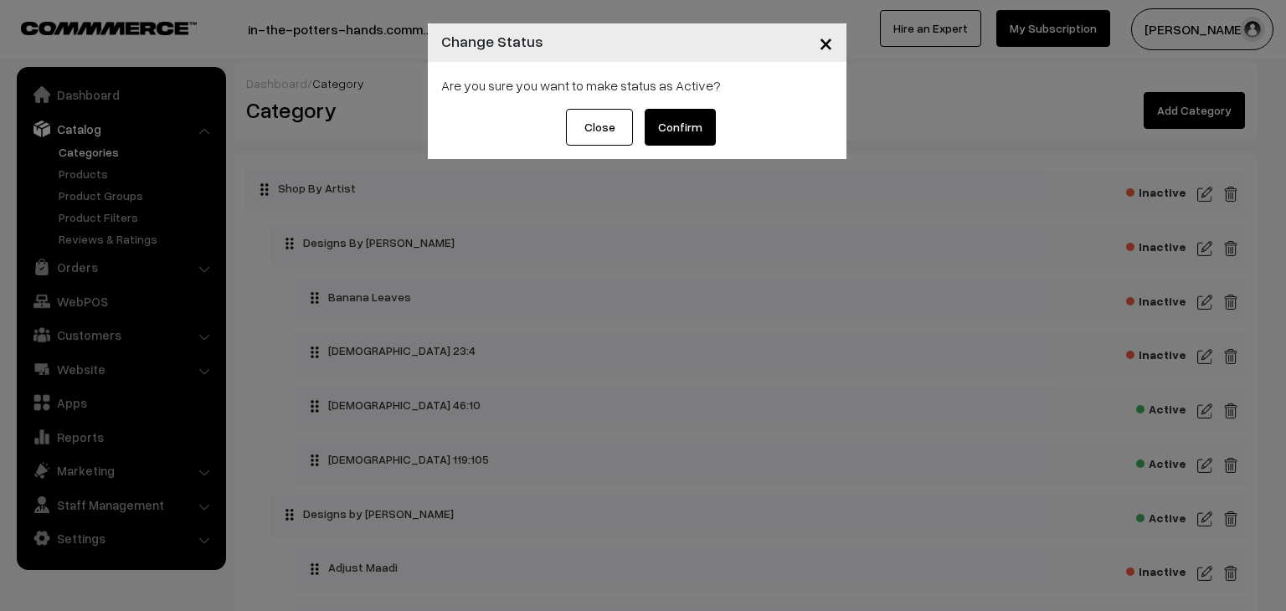
click at [690, 127] on button "Confirm" at bounding box center [680, 127] width 71 height 37
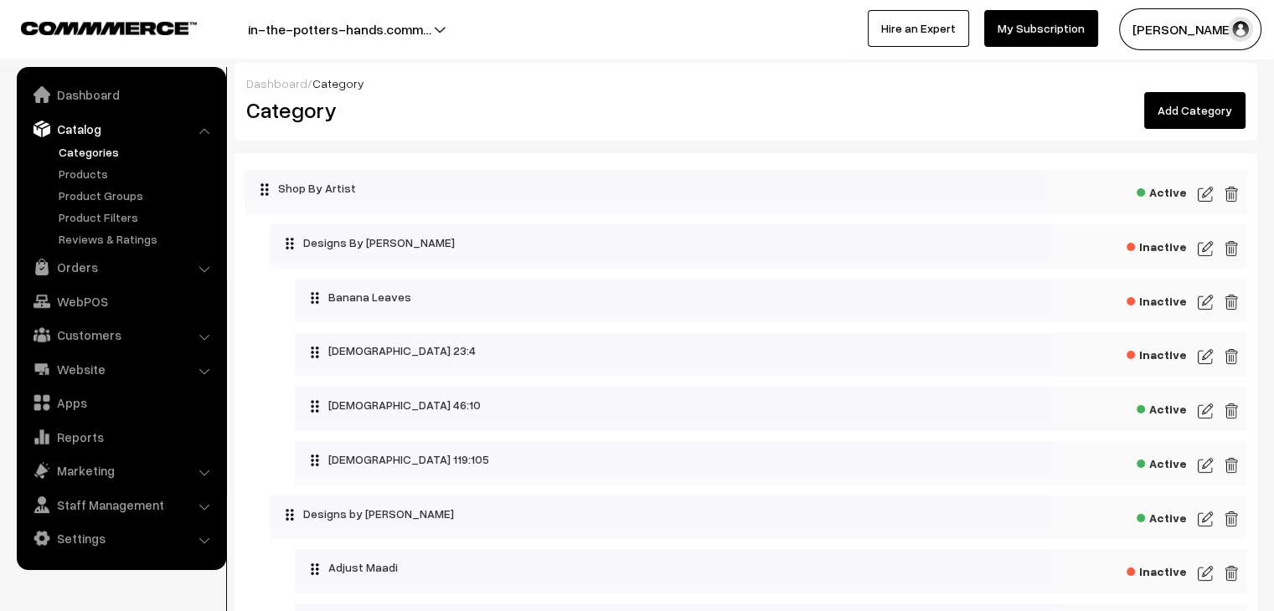
click at [1155, 410] on span "Active" at bounding box center [1161, 407] width 50 height 21
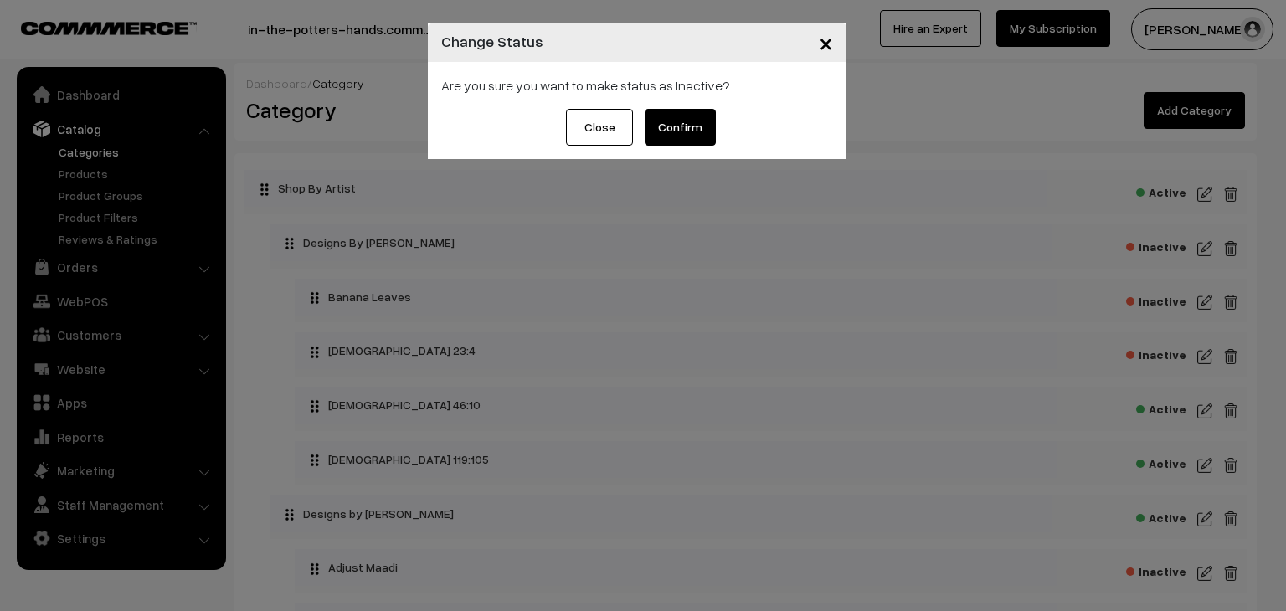
click at [695, 136] on button "Confirm" at bounding box center [680, 127] width 71 height 37
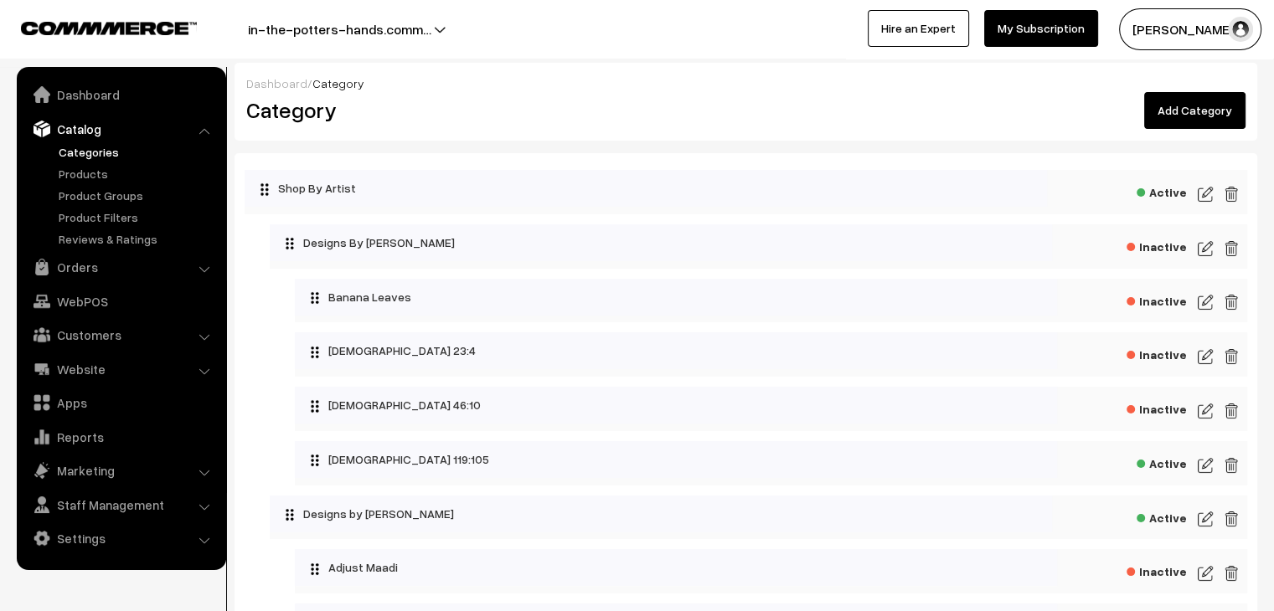
click at [1158, 466] on span "Active" at bounding box center [1161, 461] width 50 height 21
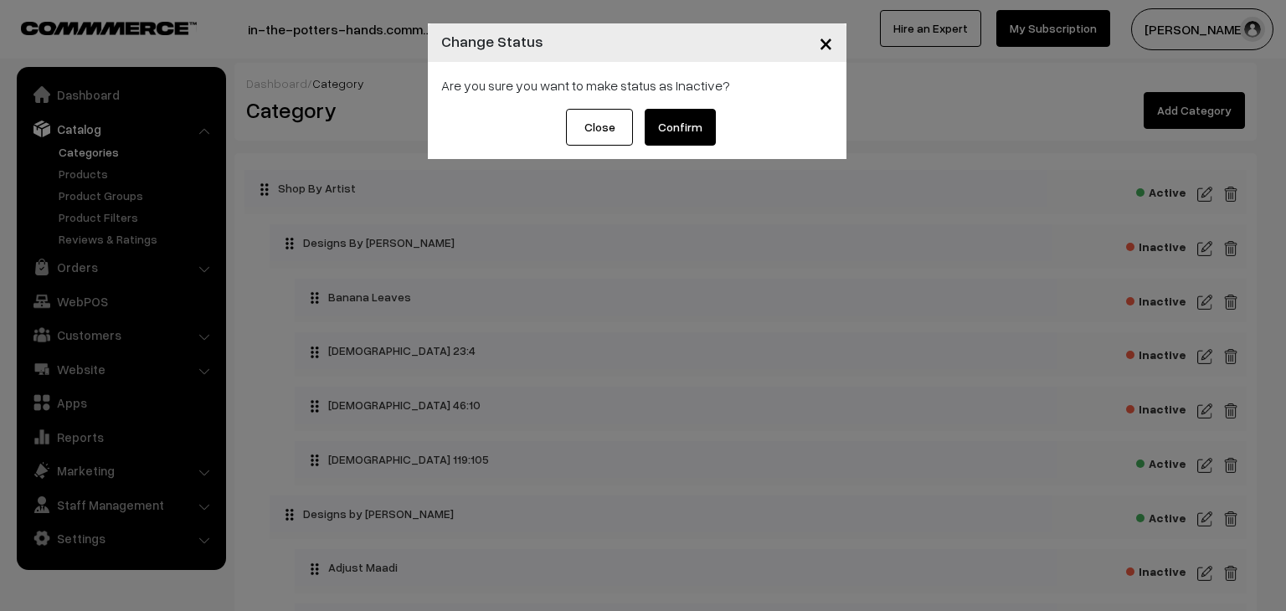
click at [700, 111] on button "Confirm" at bounding box center [680, 127] width 71 height 37
